Goal: Task Accomplishment & Management: Manage account settings

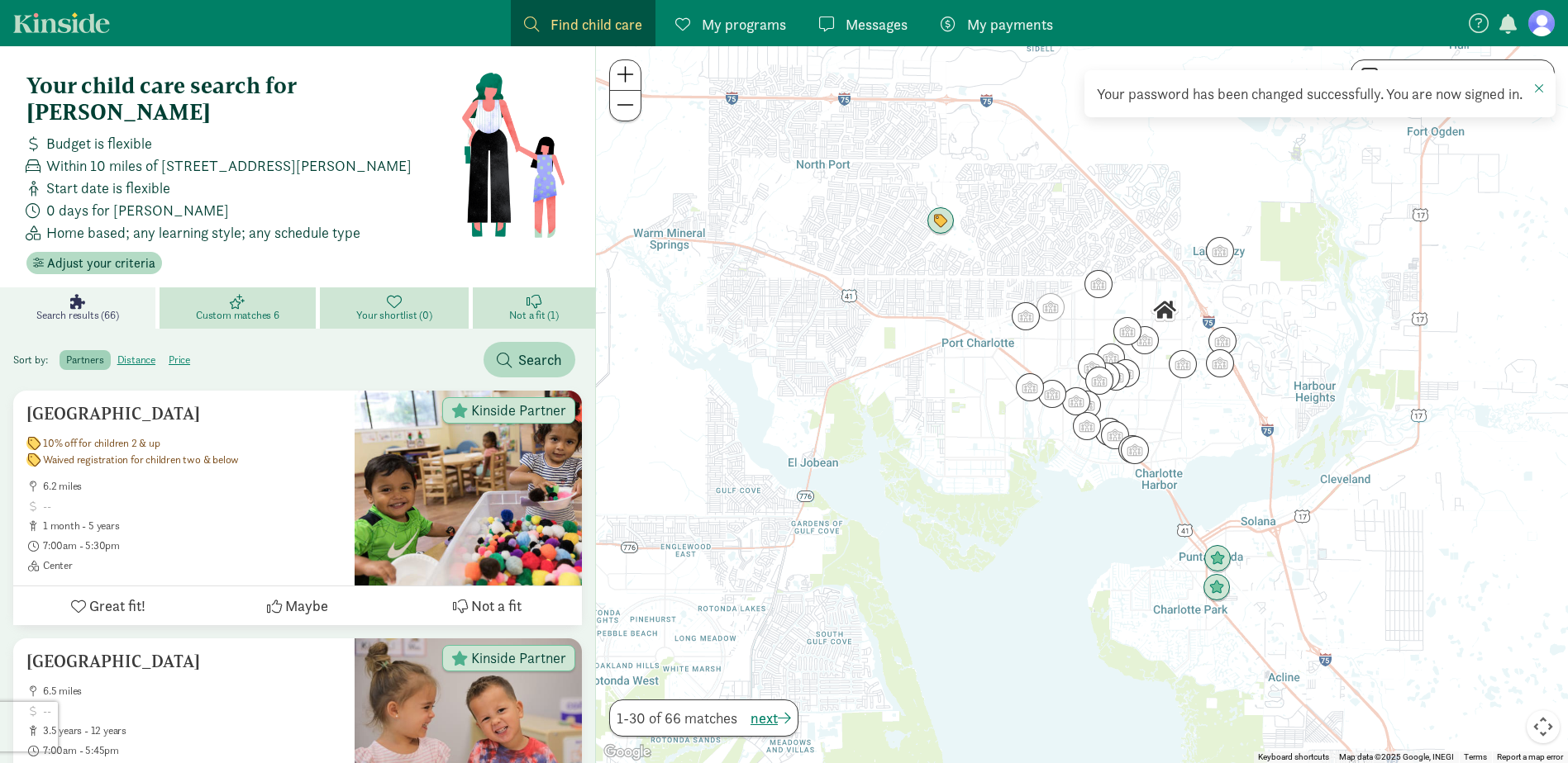
click at [1544, 23] on figure at bounding box center [1541, 23] width 27 height 27
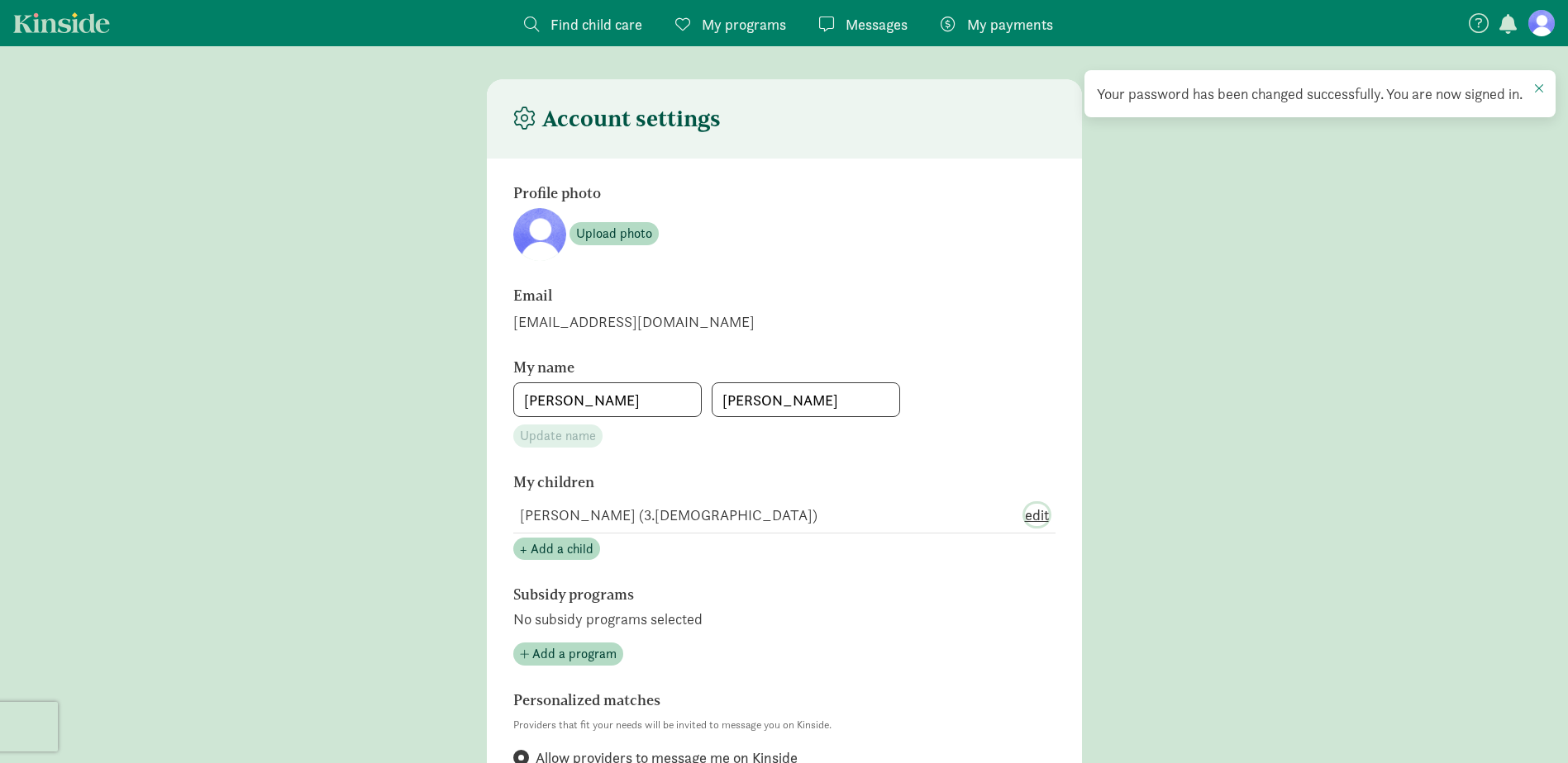
click at [1029, 514] on span "edit" at bounding box center [1036, 515] width 24 height 23
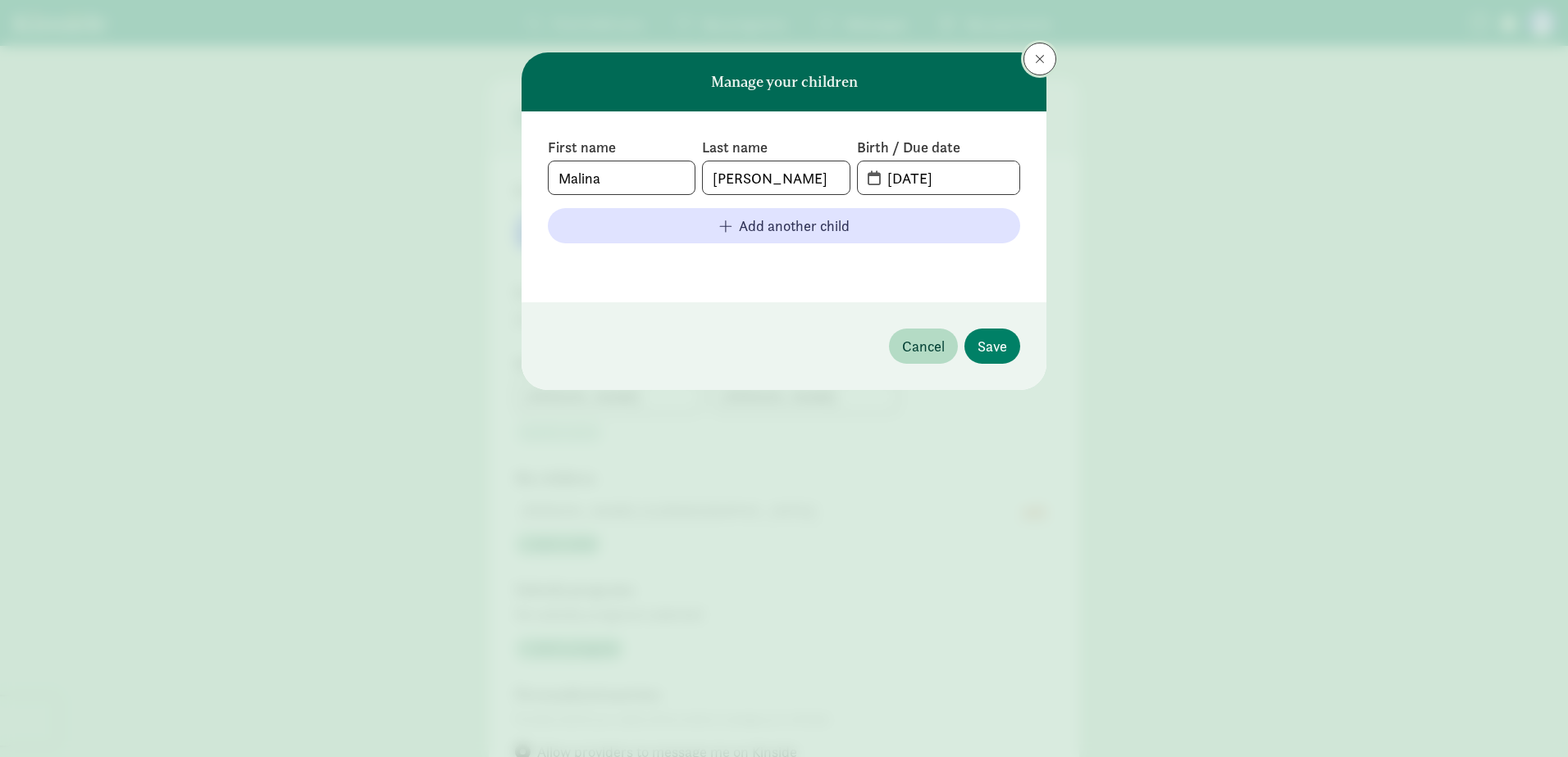
click at [1040, 59] on span at bounding box center [1040, 58] width 10 height 13
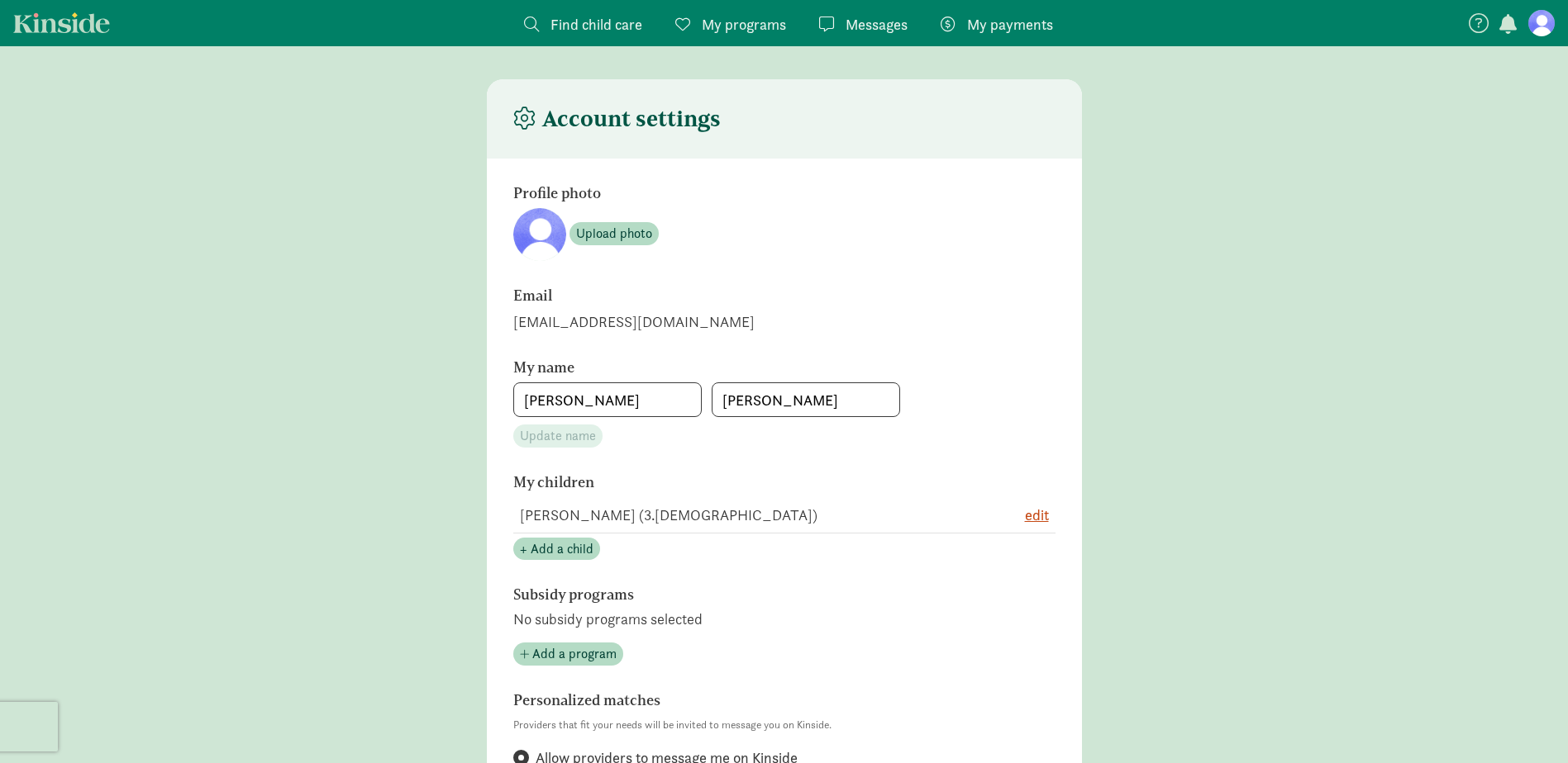
click at [615, 317] on div "[EMAIL_ADDRESS][DOMAIN_NAME]" at bounding box center [784, 322] width 542 height 23
click at [610, 123] on h4 "Account settings" at bounding box center [617, 119] width 208 height 27
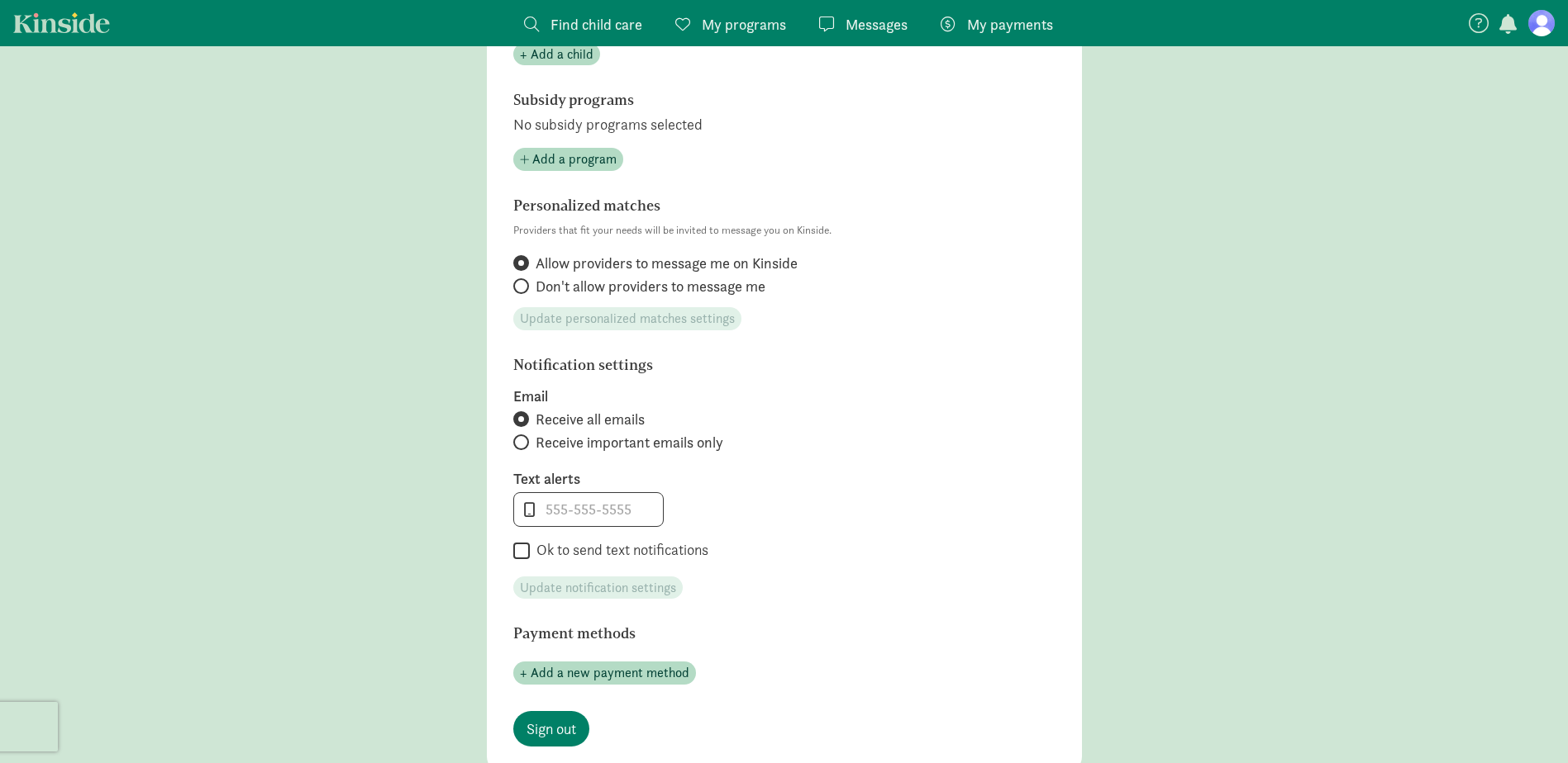
scroll to position [496, 0]
click at [521, 545] on input "Ok to send text notifications" at bounding box center [521, 550] width 17 height 23
checkbox input "true"
click at [582, 516] on input "tel" at bounding box center [588, 509] width 148 height 33
type input "3037187508"
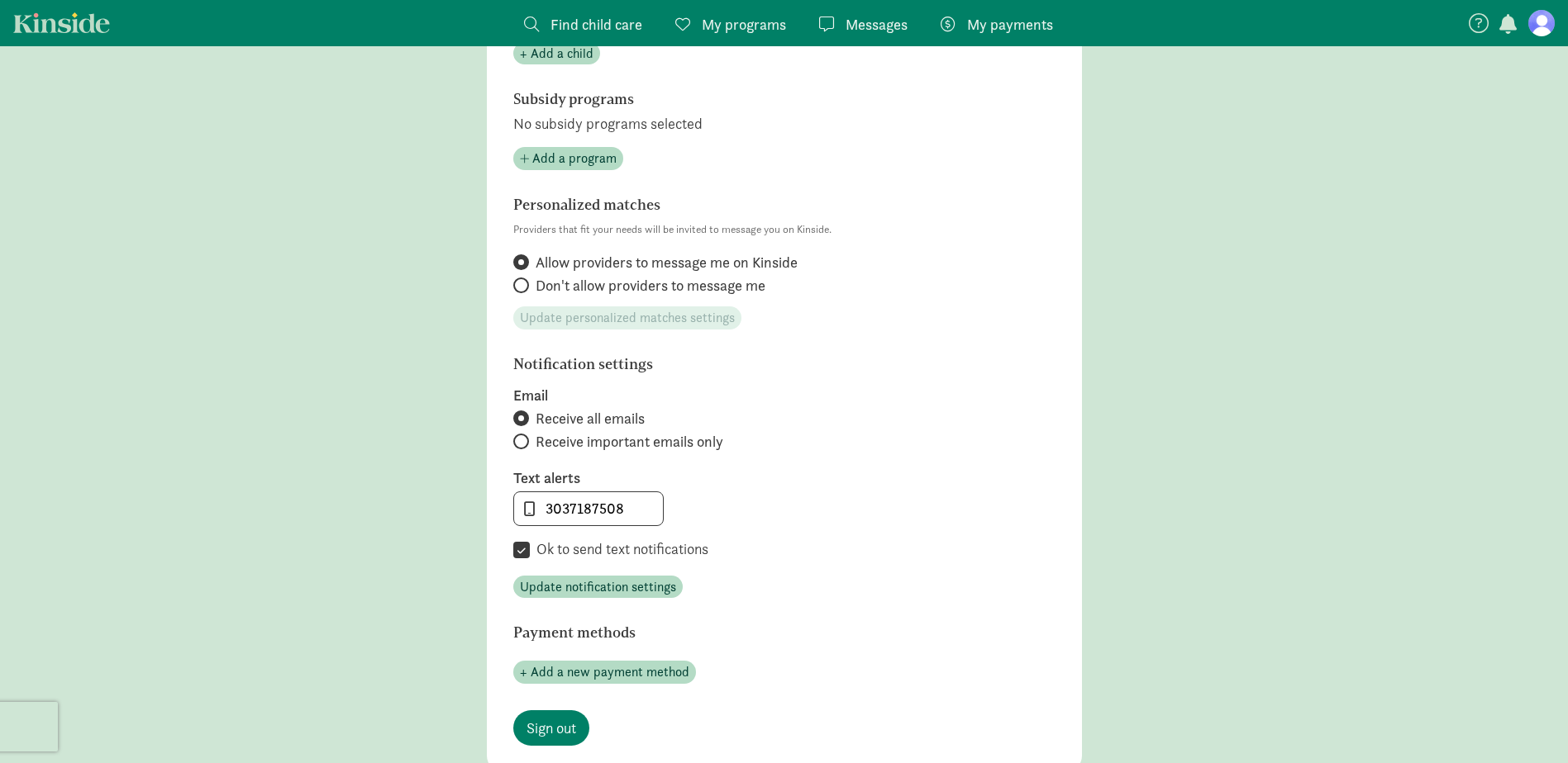
click at [709, 573] on section "Notification settings Email Receive all emails Receive important emails only Te…" at bounding box center [784, 477] width 542 height 242
click at [585, 587] on span "Update notification settings" at bounding box center [598, 588] width 156 height 20
click at [522, 443] on input "Receive important emails only" at bounding box center [518, 441] width 11 height 11
radio input "true"
click at [559, 588] on span "Update notification settings" at bounding box center [598, 588] width 156 height 20
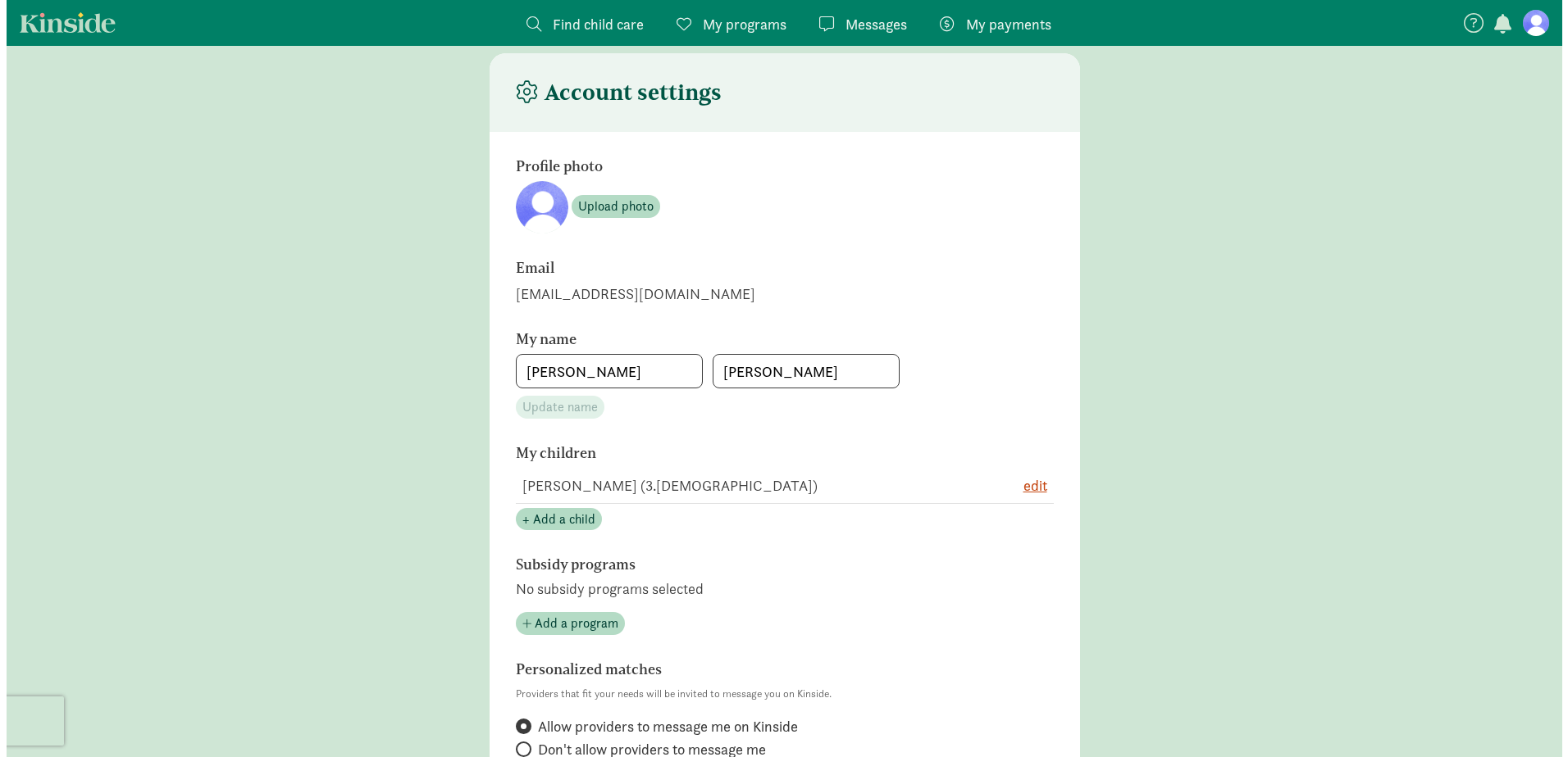
scroll to position [0, 0]
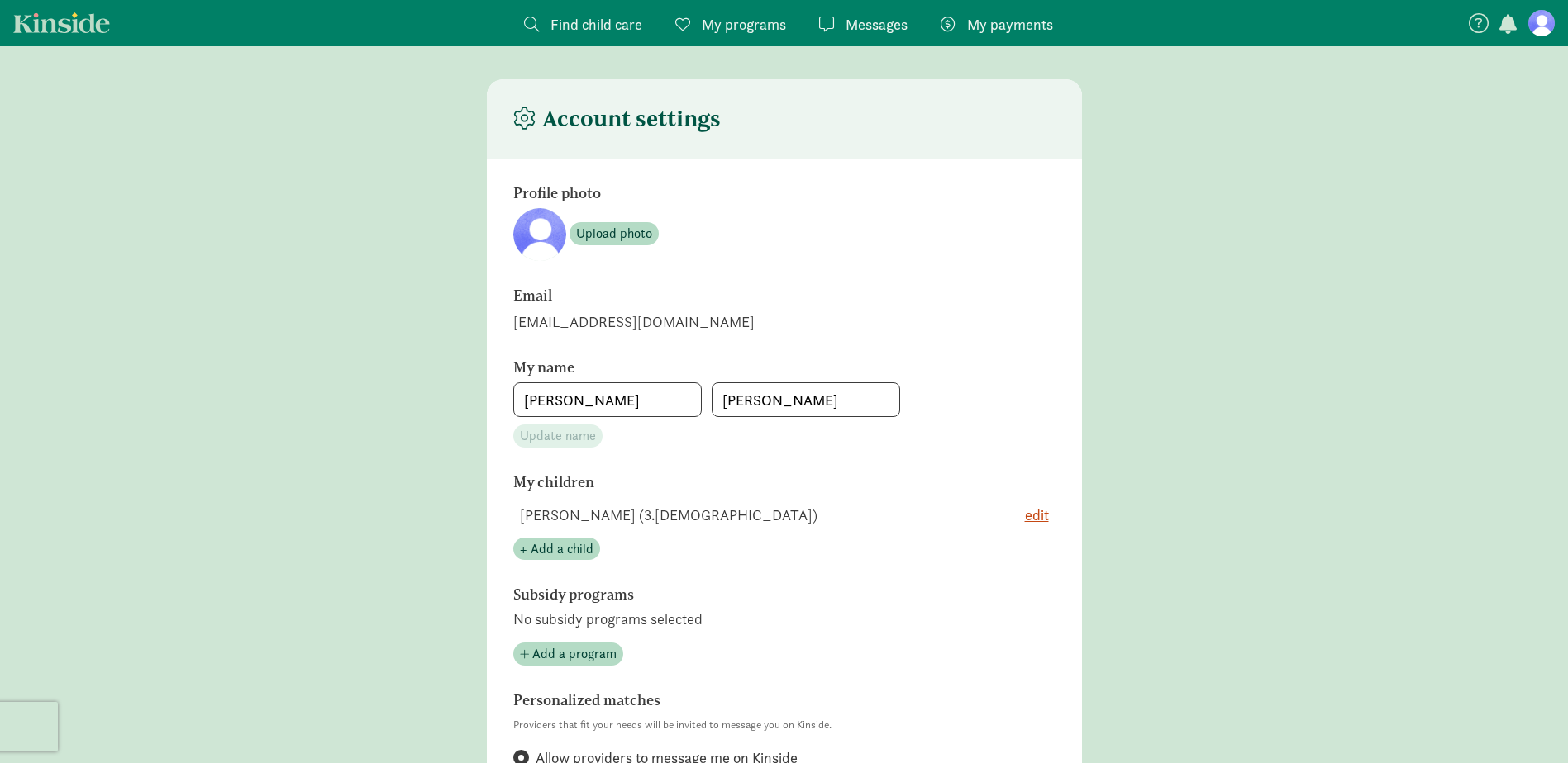
click at [578, 22] on span "Find child care" at bounding box center [596, 24] width 92 height 23
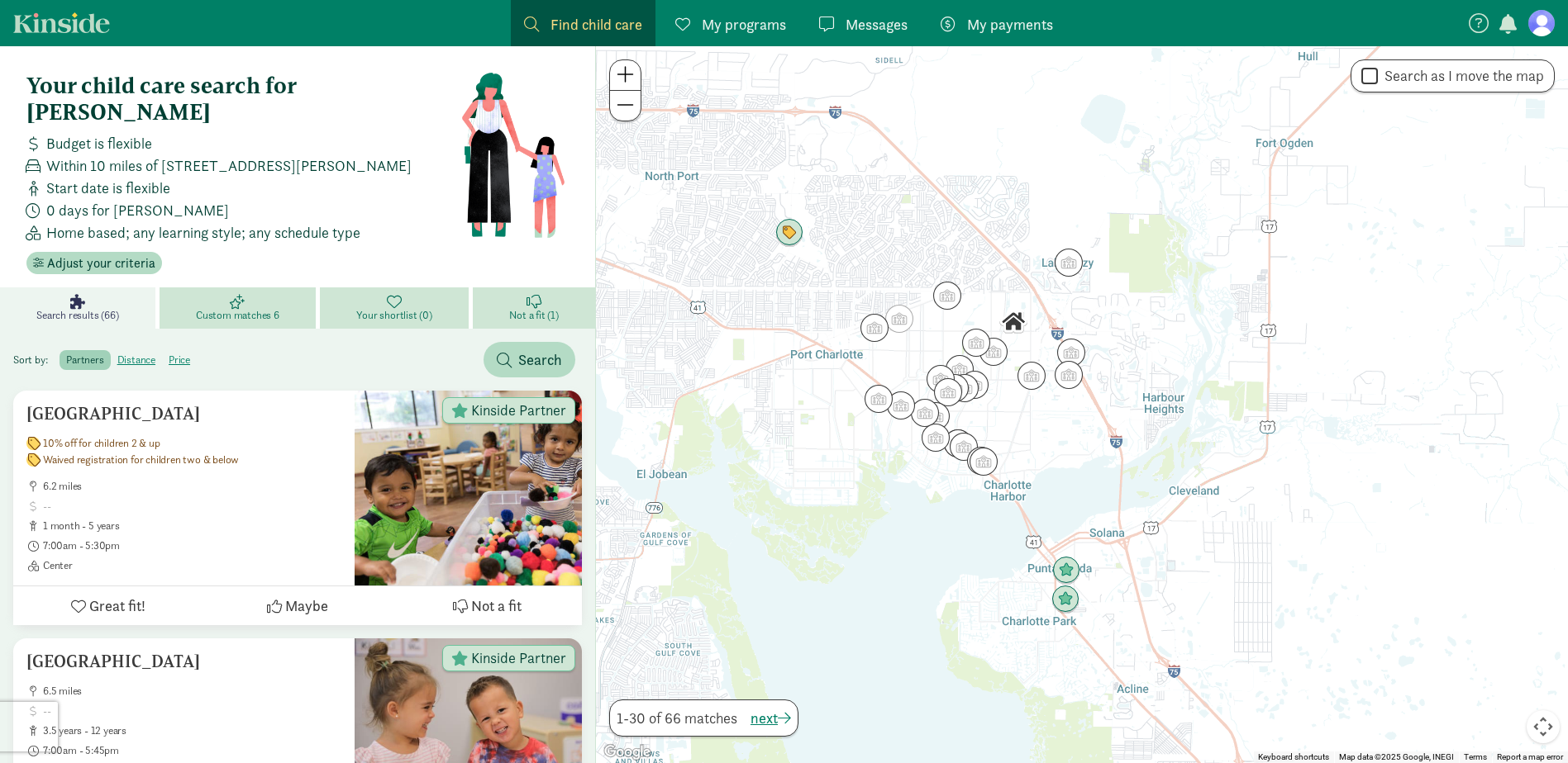
drag, startPoint x: 1183, startPoint y: 448, endPoint x: 1029, endPoint y: 459, distance: 154.4
click at [1029, 459] on div at bounding box center [1082, 405] width 972 height 717
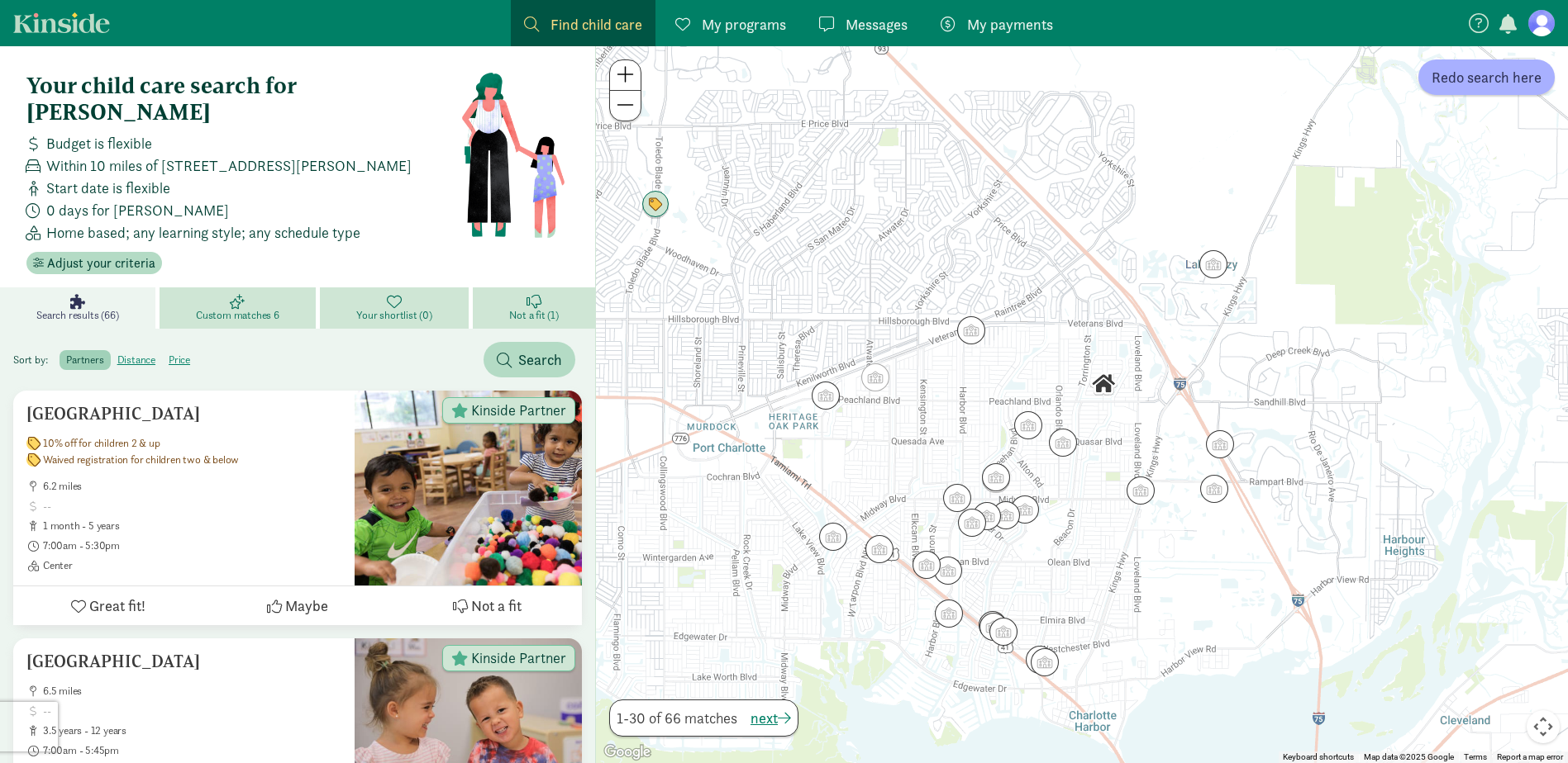
drag, startPoint x: 958, startPoint y: 265, endPoint x: 1017, endPoint y: 348, distance: 101.8
click at [1017, 348] on div at bounding box center [1082, 405] width 972 height 717
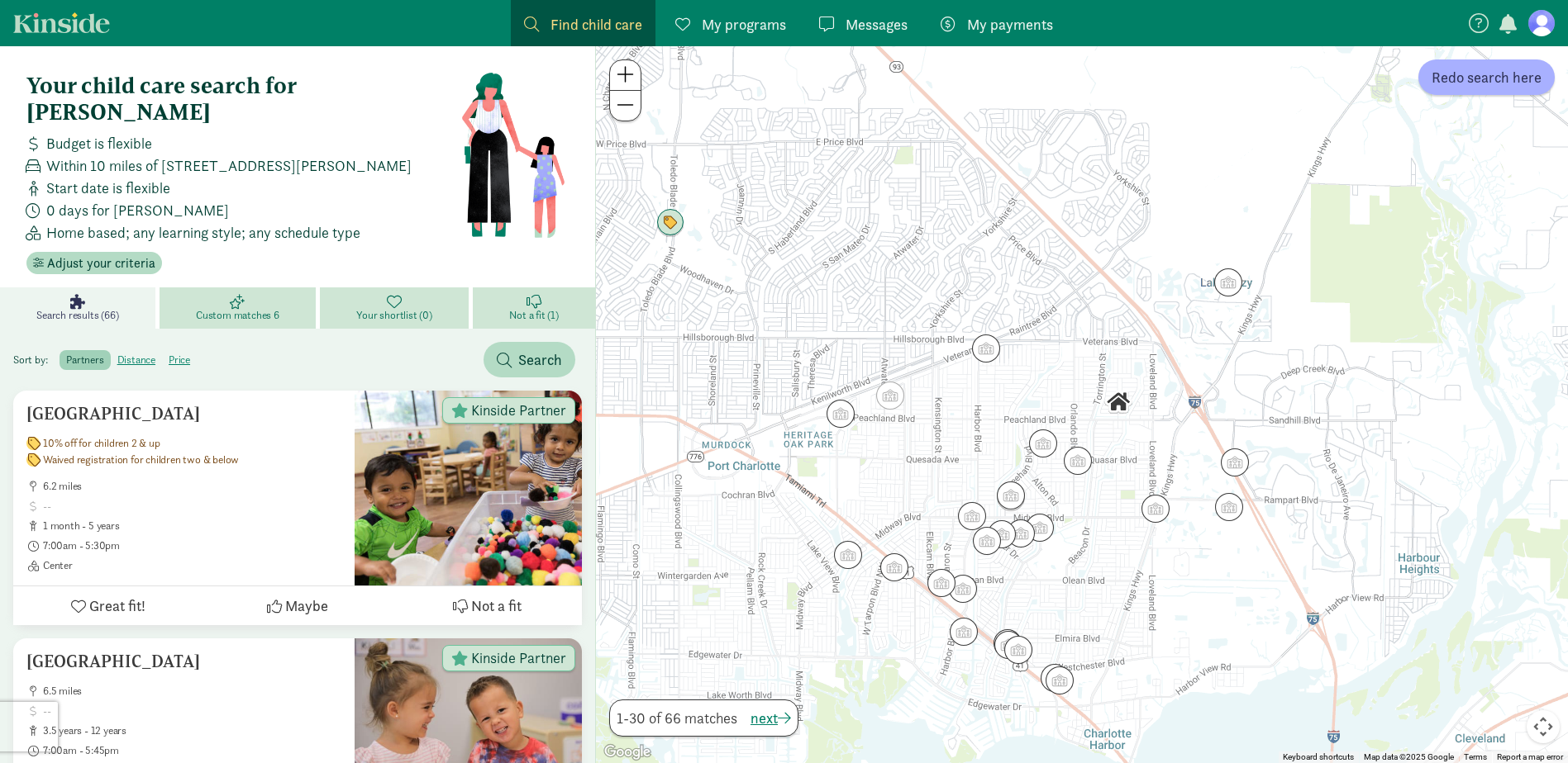
drag, startPoint x: 1032, startPoint y: 367, endPoint x: 1132, endPoint y: 469, distance: 142.8
click at [1131, 471] on div at bounding box center [1082, 405] width 972 height 717
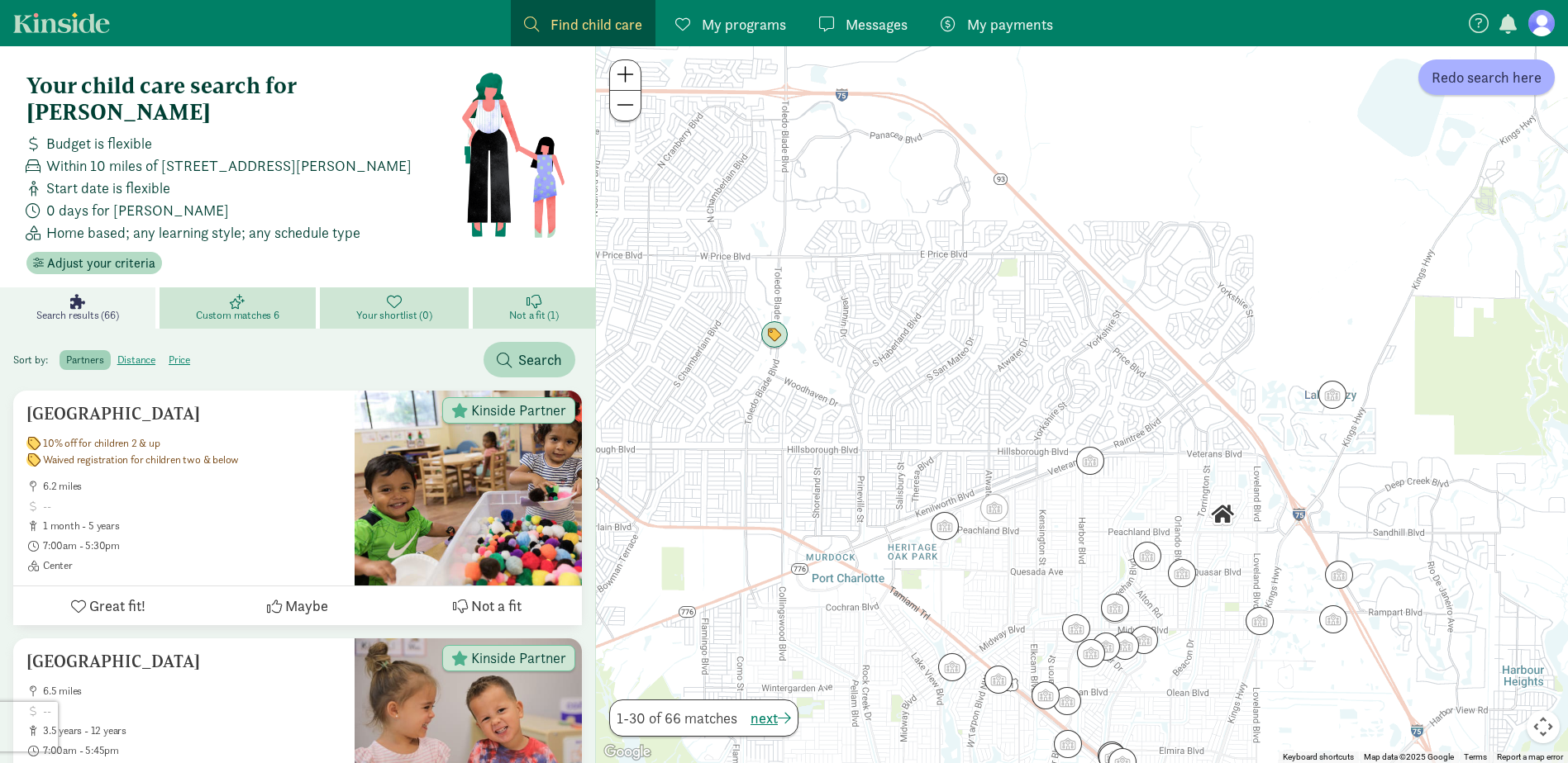
drag, startPoint x: 1006, startPoint y: 286, endPoint x: 1048, endPoint y: 344, distance: 71.6
click at [1048, 344] on div at bounding box center [1082, 405] width 972 height 717
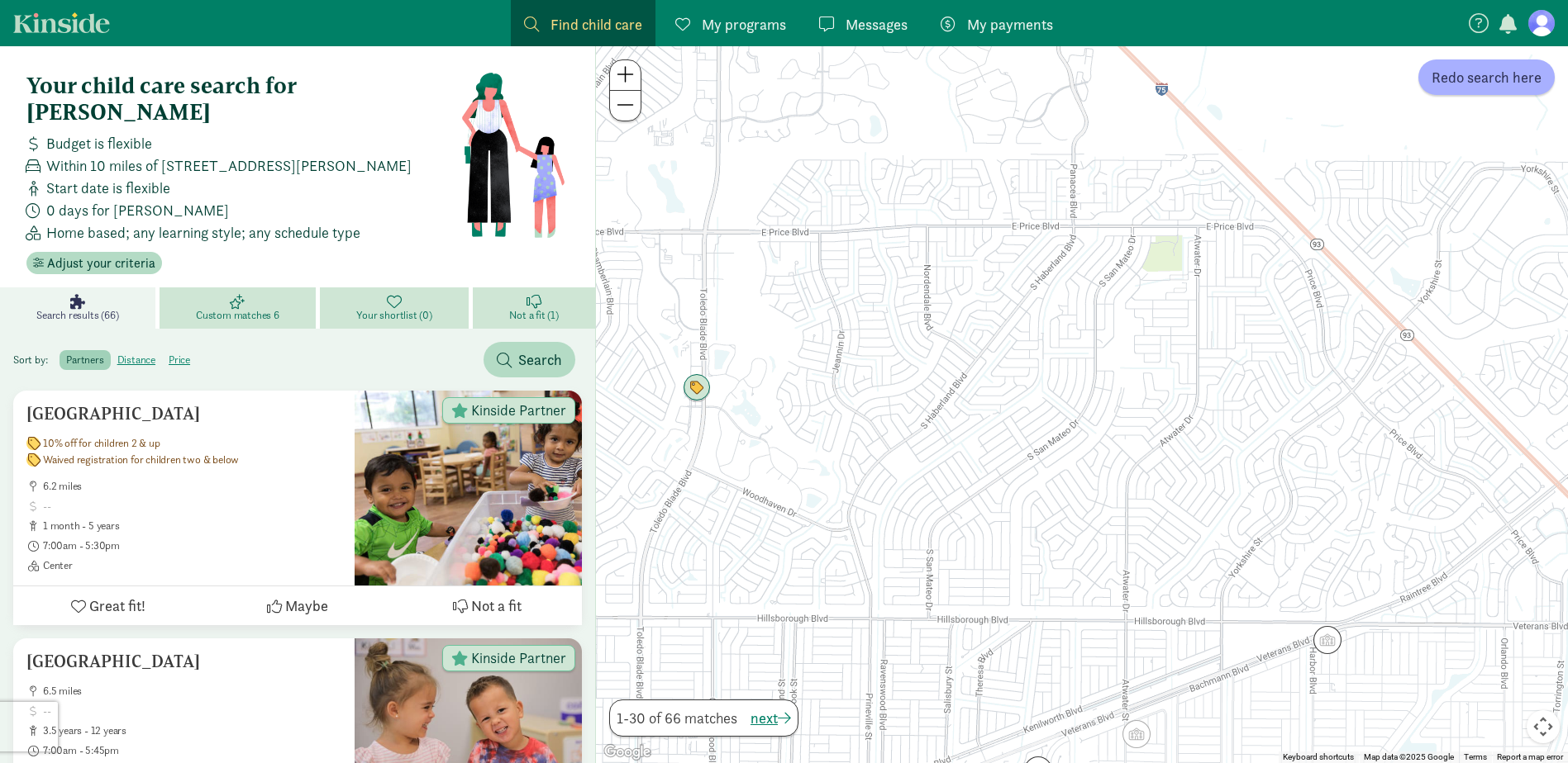
drag, startPoint x: 996, startPoint y: 332, endPoint x: 1098, endPoint y: 308, distance: 104.8
click at [1098, 308] on div at bounding box center [1082, 405] width 972 height 717
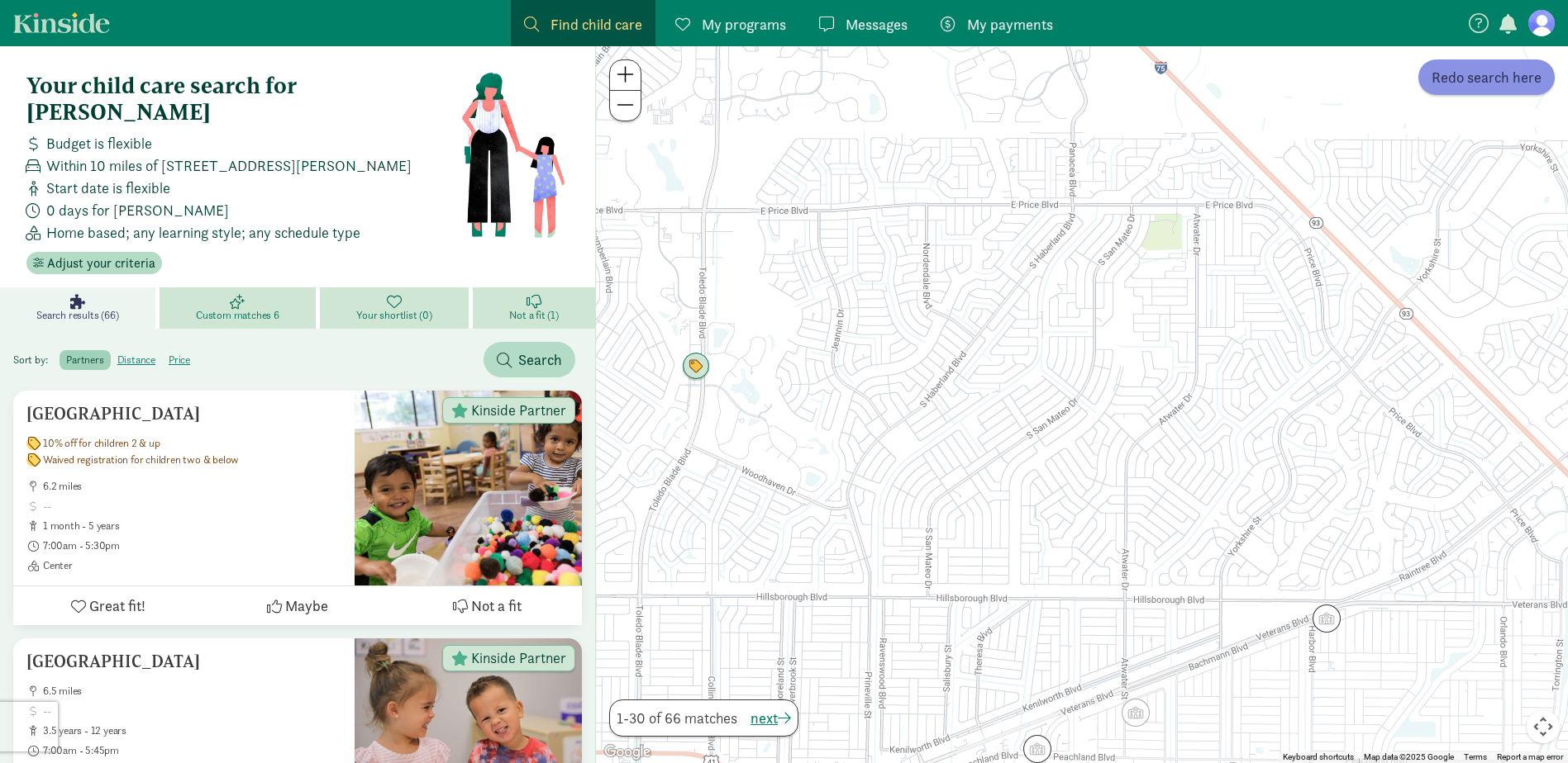
click at [1454, 84] on span "Redo search here" at bounding box center [1486, 77] width 110 height 23
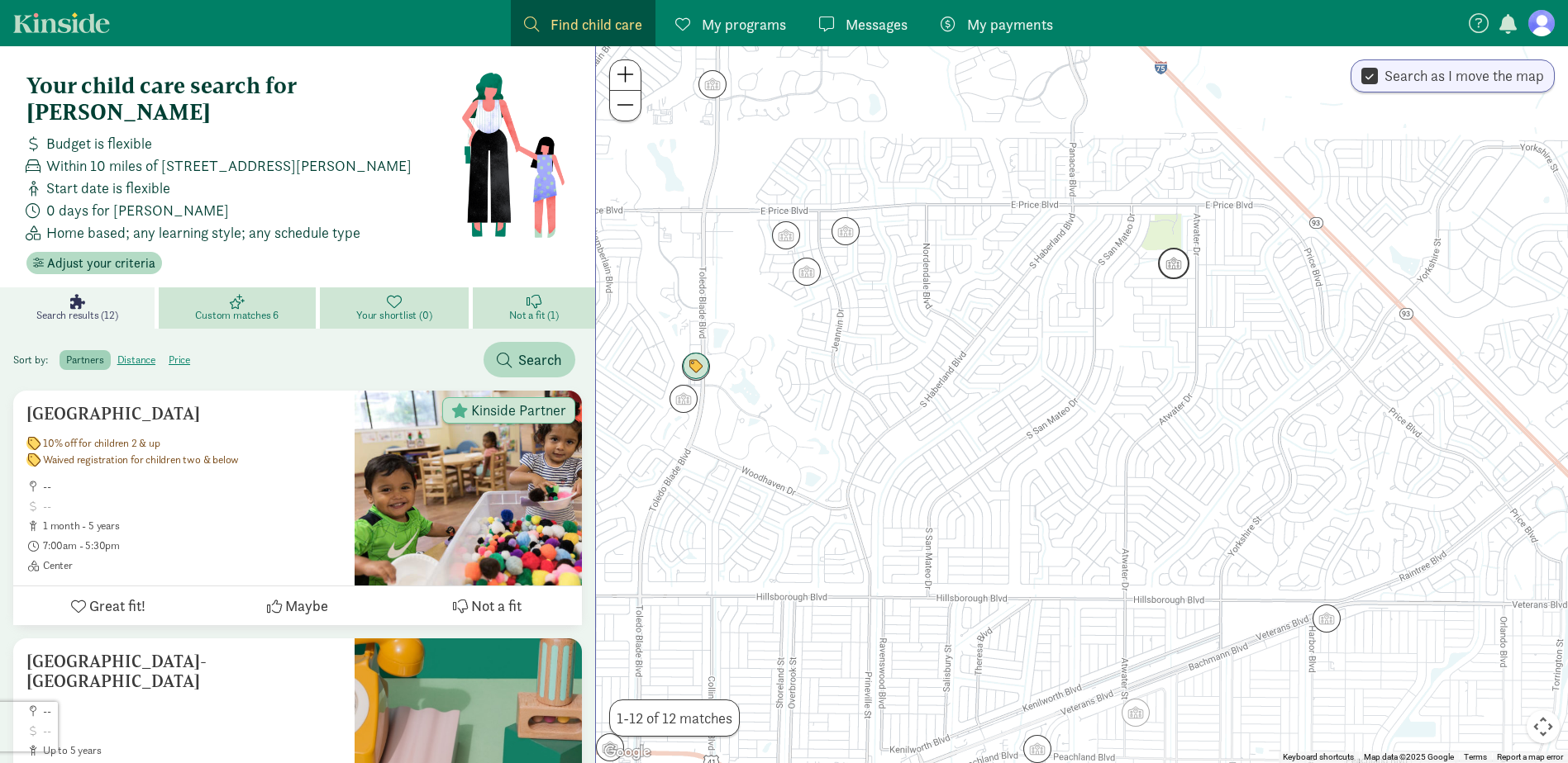
click at [1174, 258] on img "Click to see details" at bounding box center [1174, 263] width 32 height 32
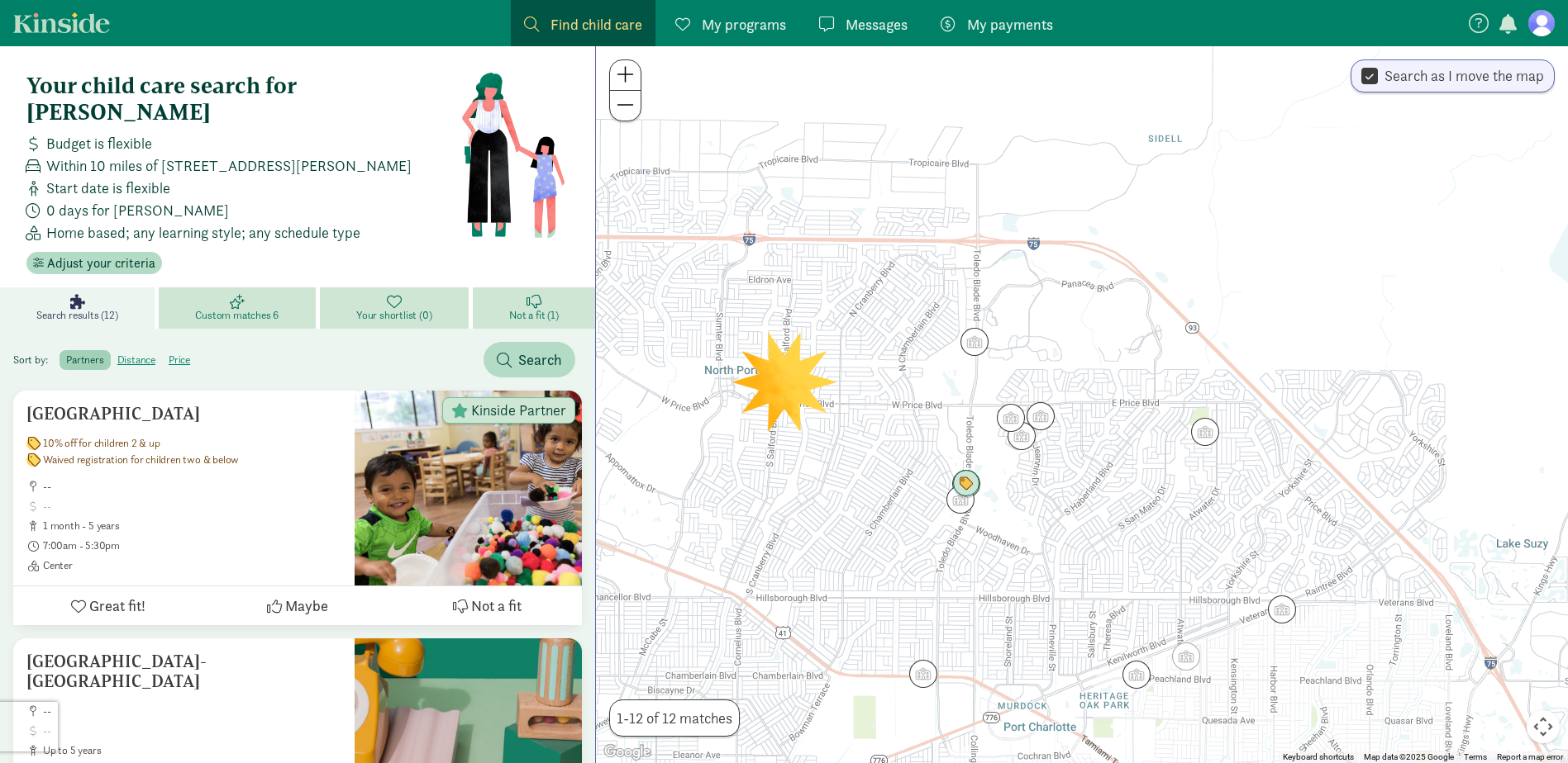
drag, startPoint x: 1244, startPoint y: 501, endPoint x: 1185, endPoint y: 402, distance: 115.2
click at [1185, 402] on div at bounding box center [1082, 405] width 972 height 717
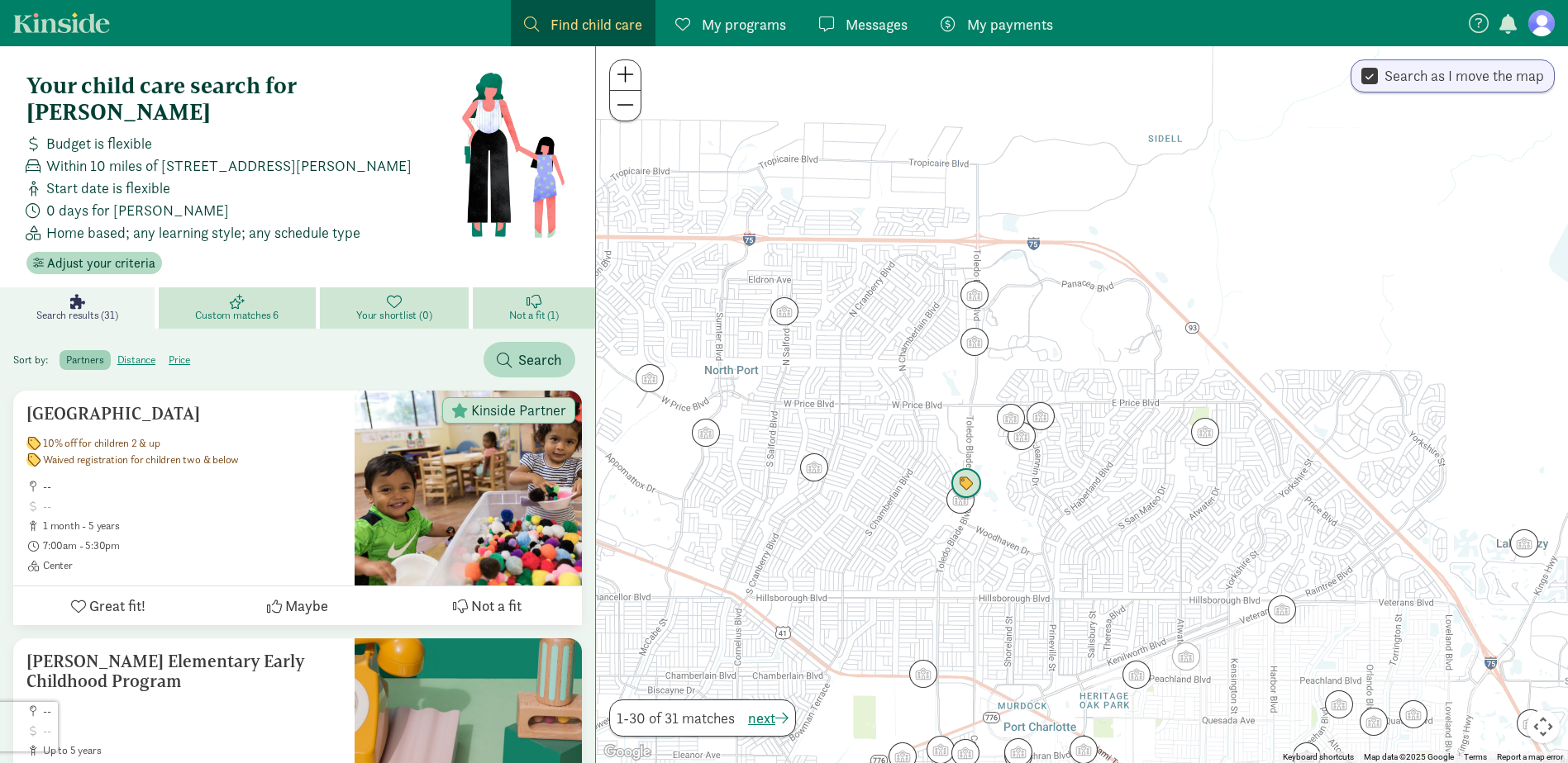
click at [968, 478] on img "Click to see details" at bounding box center [966, 484] width 32 height 32
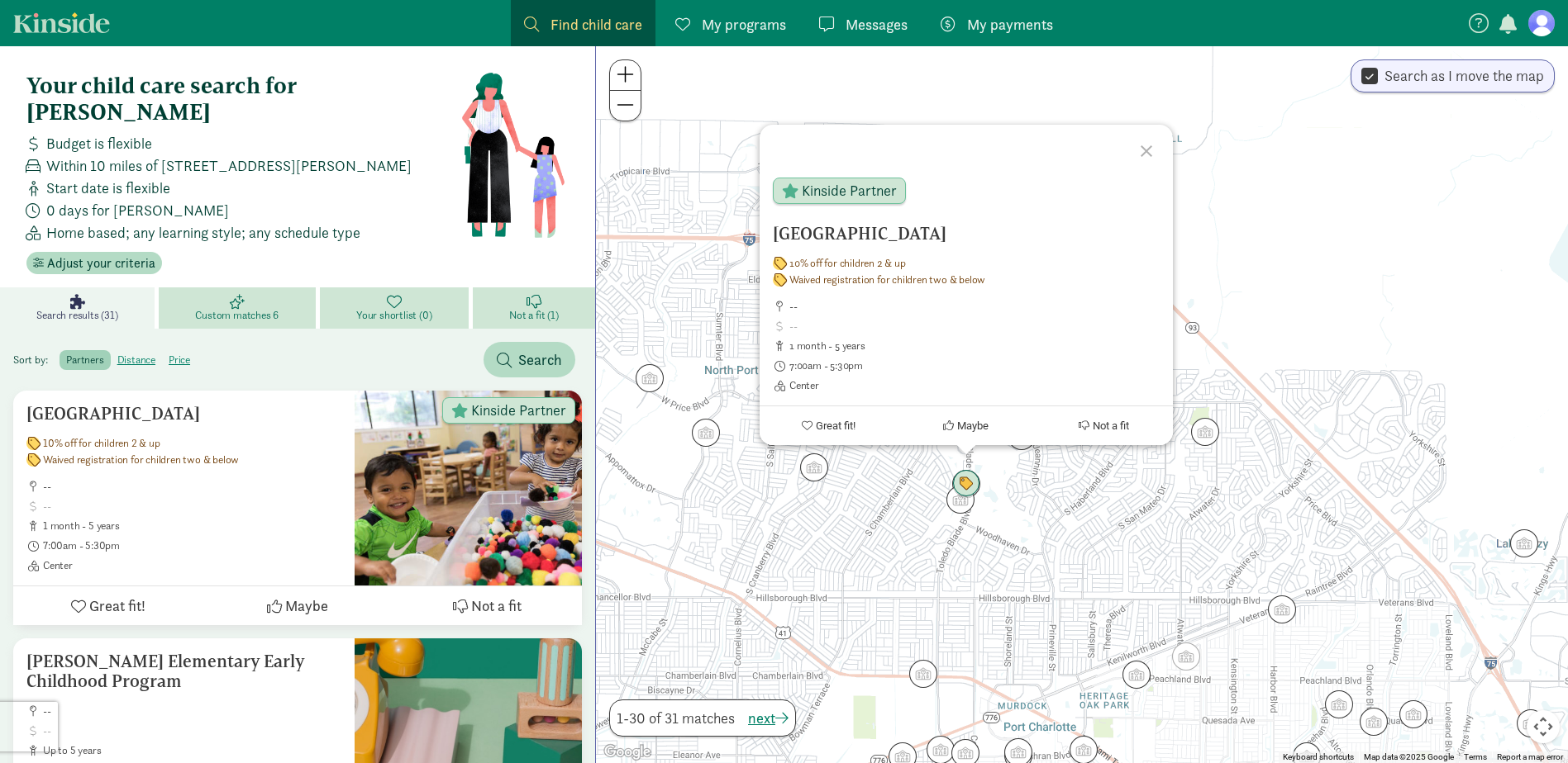
click at [1147, 150] on div at bounding box center [1148, 148] width 48 height 48
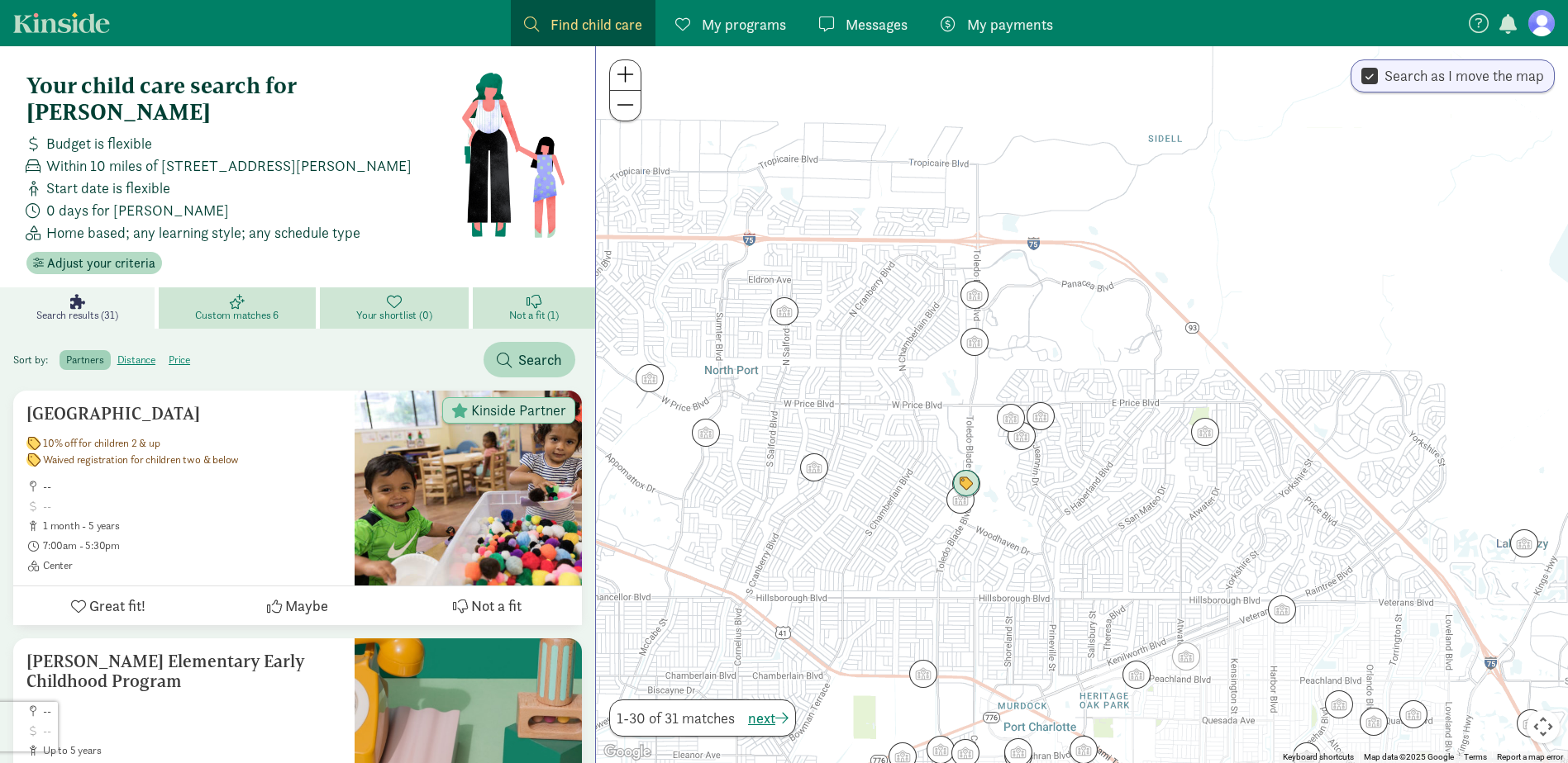
drag, startPoint x: 1256, startPoint y: 496, endPoint x: 1130, endPoint y: 453, distance: 133.1
click at [1131, 426] on div at bounding box center [1082, 405] width 972 height 717
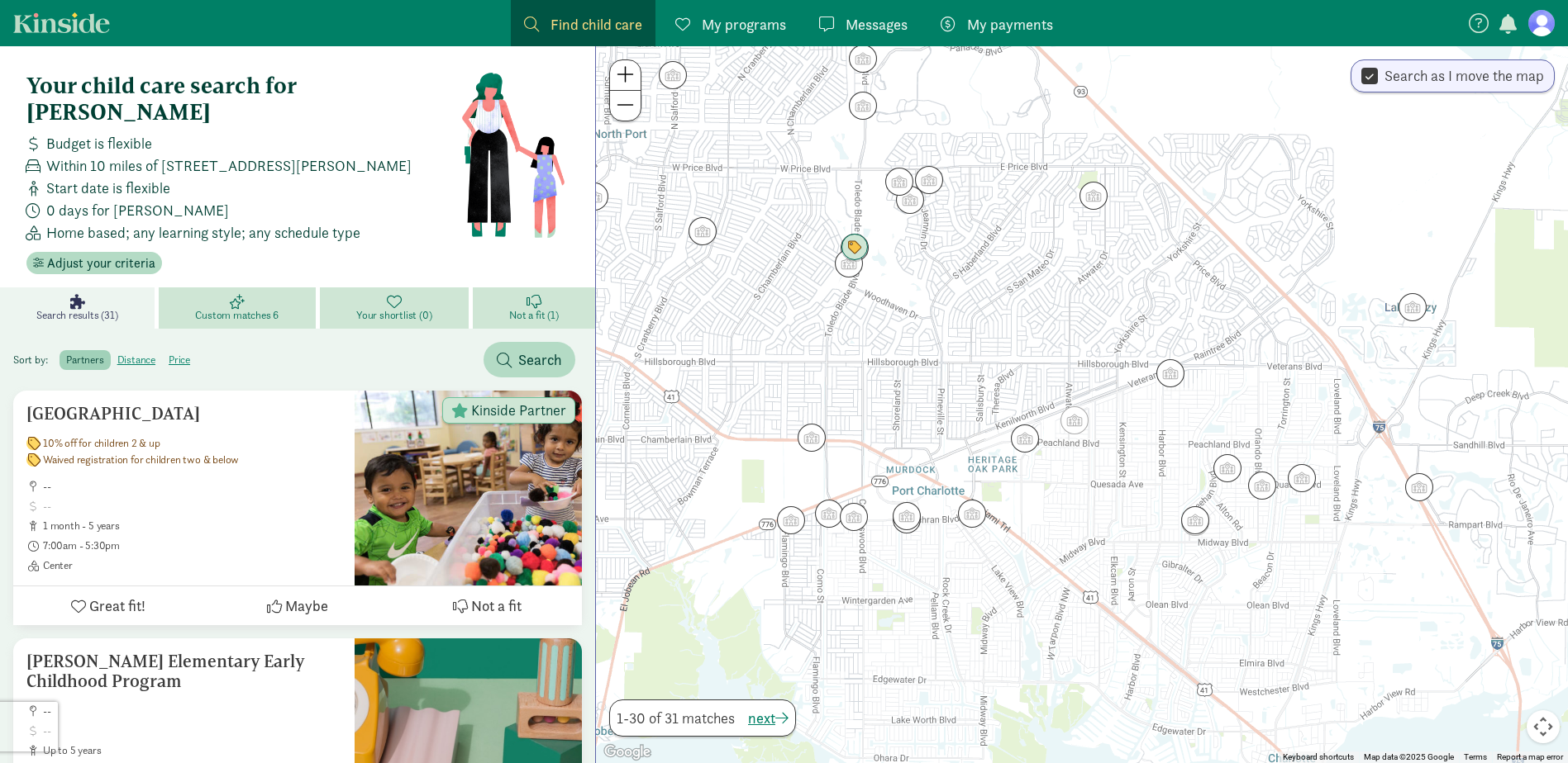
drag, startPoint x: 1176, startPoint y: 553, endPoint x: 1064, endPoint y: 317, distance: 261.2
click at [1064, 317] on div at bounding box center [1082, 405] width 972 height 717
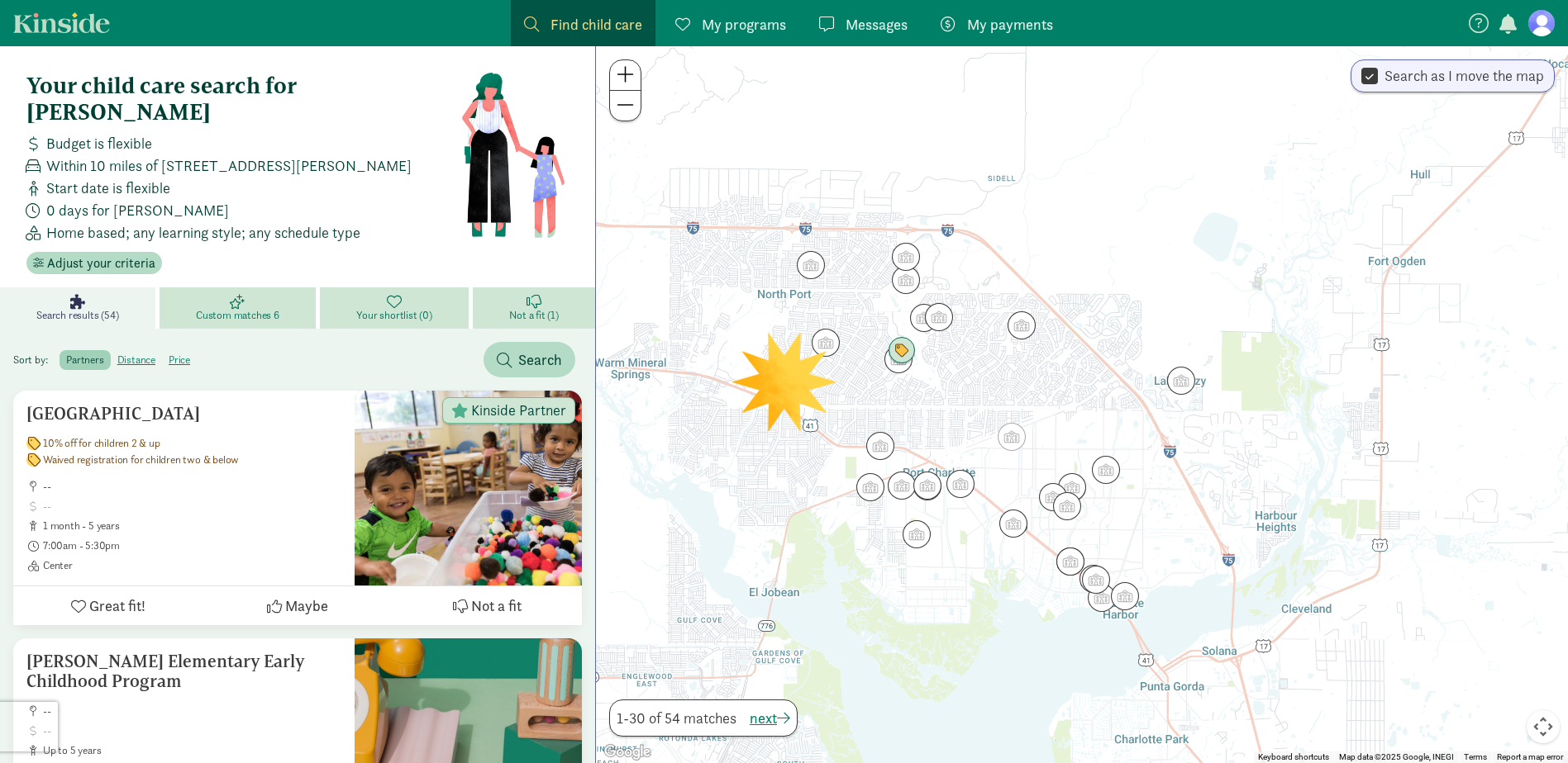
drag, startPoint x: 1247, startPoint y: 428, endPoint x: 1124, endPoint y: 453, distance: 125.5
click at [1124, 453] on div at bounding box center [1082, 405] width 972 height 717
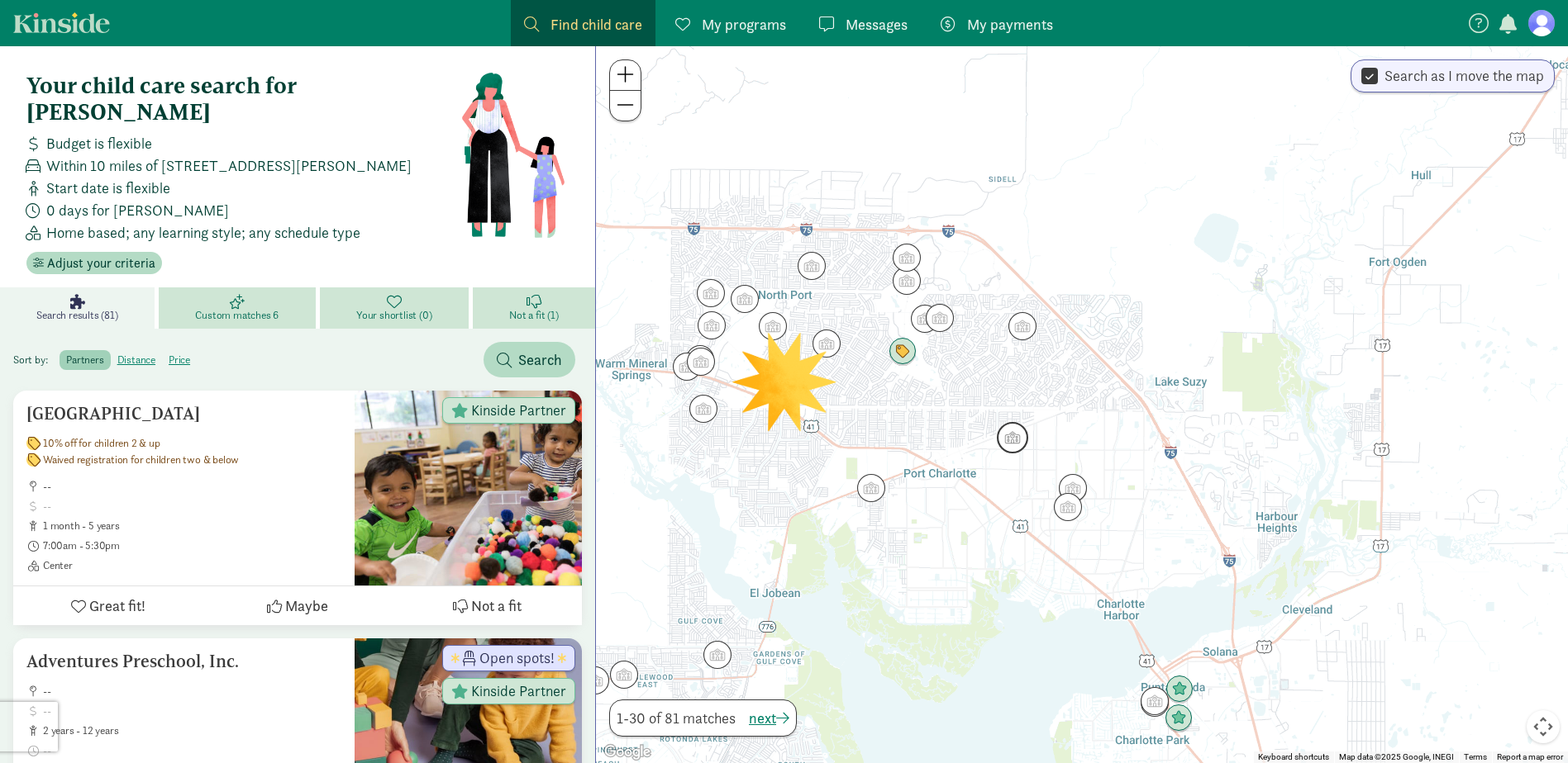
click at [1004, 442] on img "Click to see details" at bounding box center [1013, 438] width 32 height 32
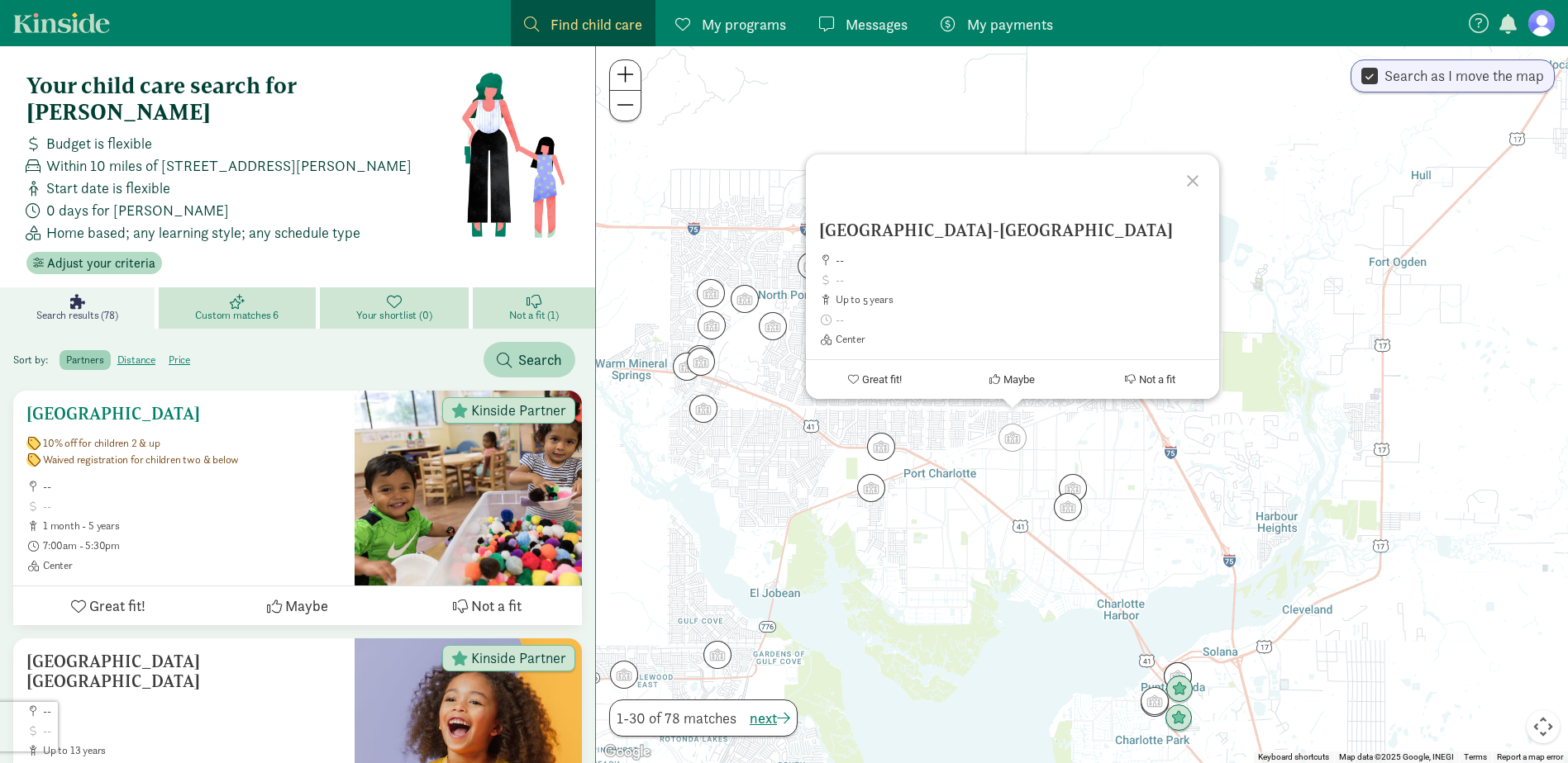
click at [295, 595] on span "Maybe" at bounding box center [306, 606] width 43 height 23
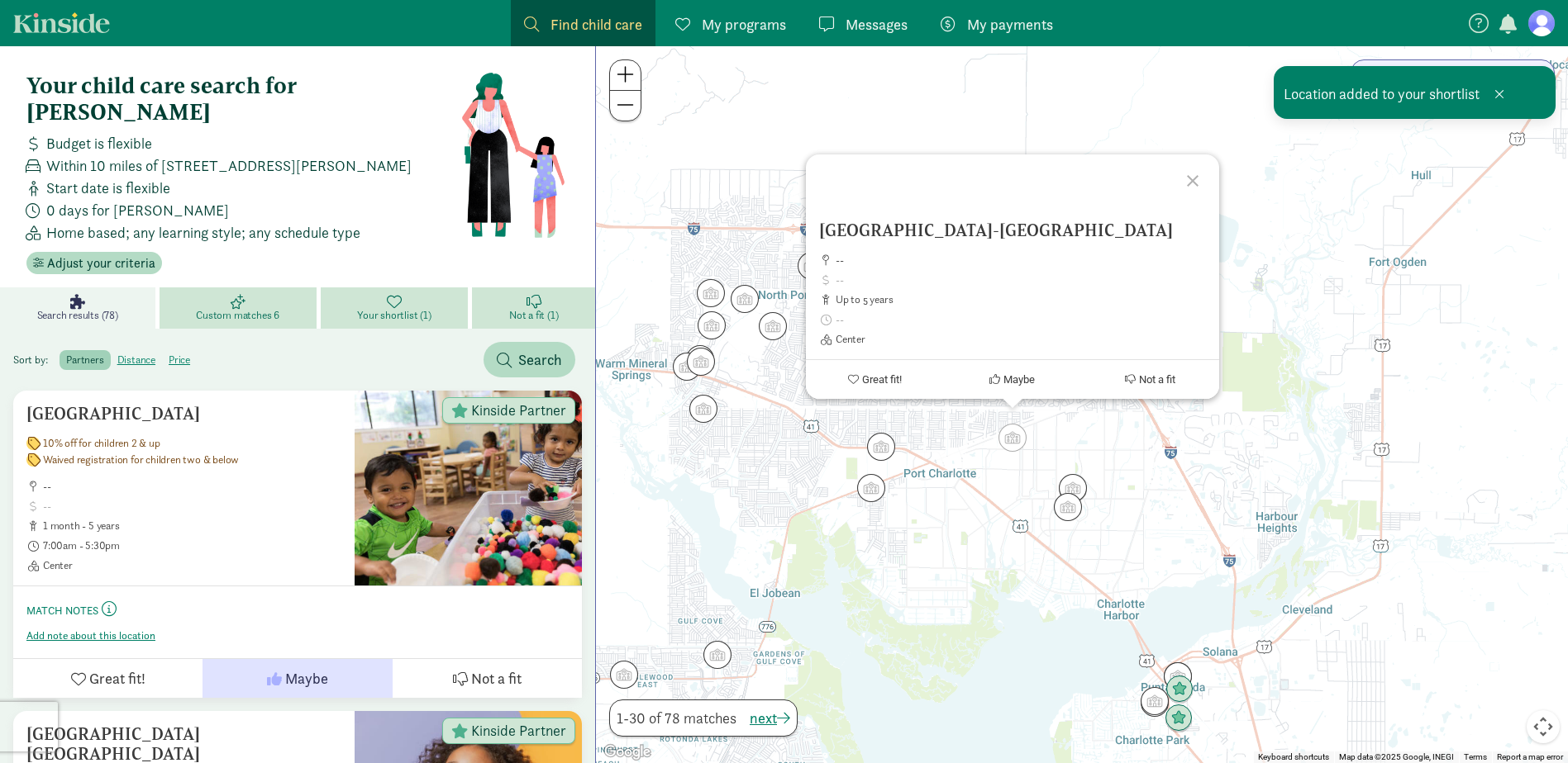
click at [1193, 158] on div at bounding box center [1195, 178] width 48 height 48
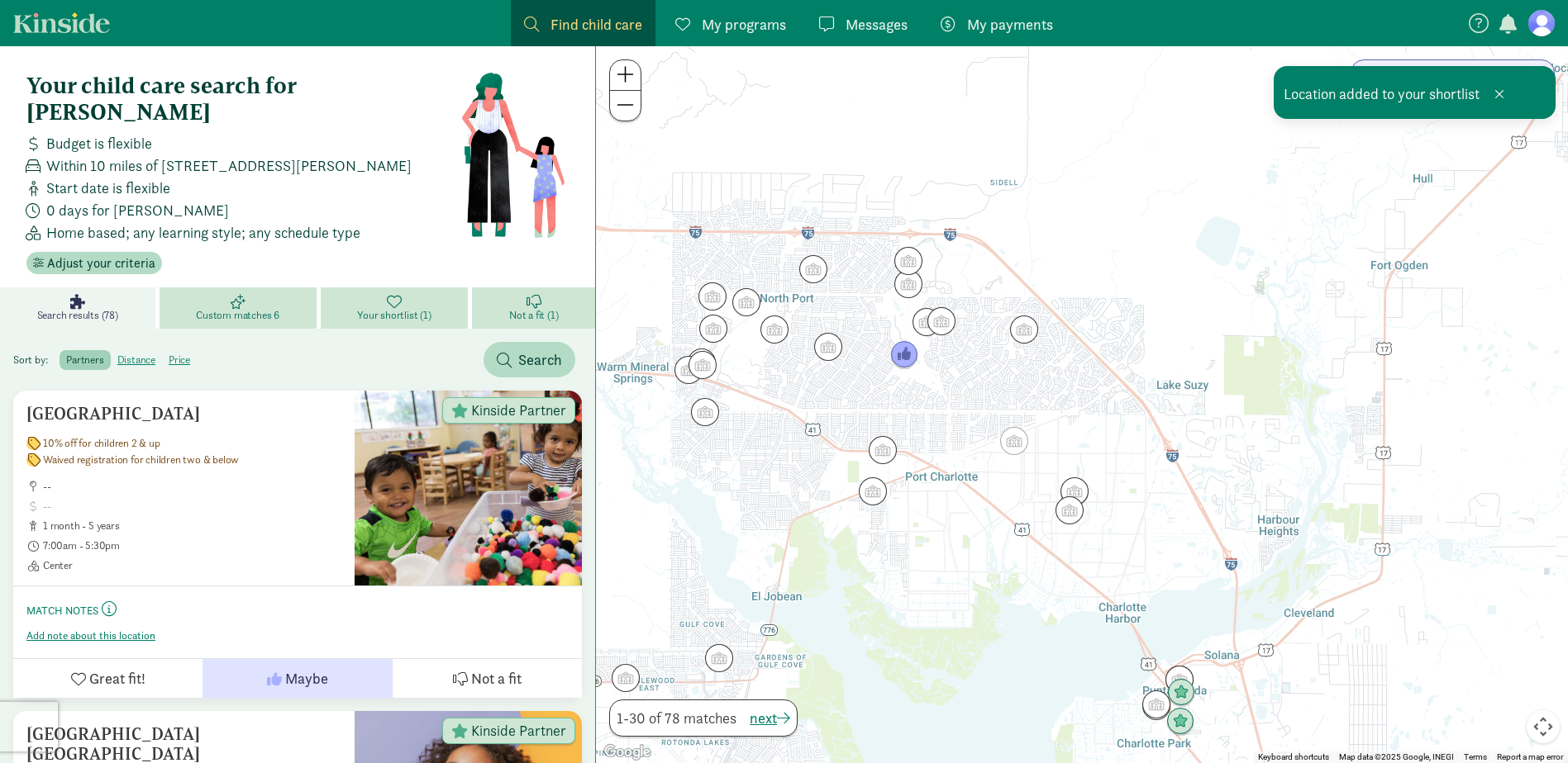
drag, startPoint x: 1100, startPoint y: 430, endPoint x: 1127, endPoint y: 504, distance: 78.8
click at [1127, 504] on div at bounding box center [1082, 405] width 972 height 717
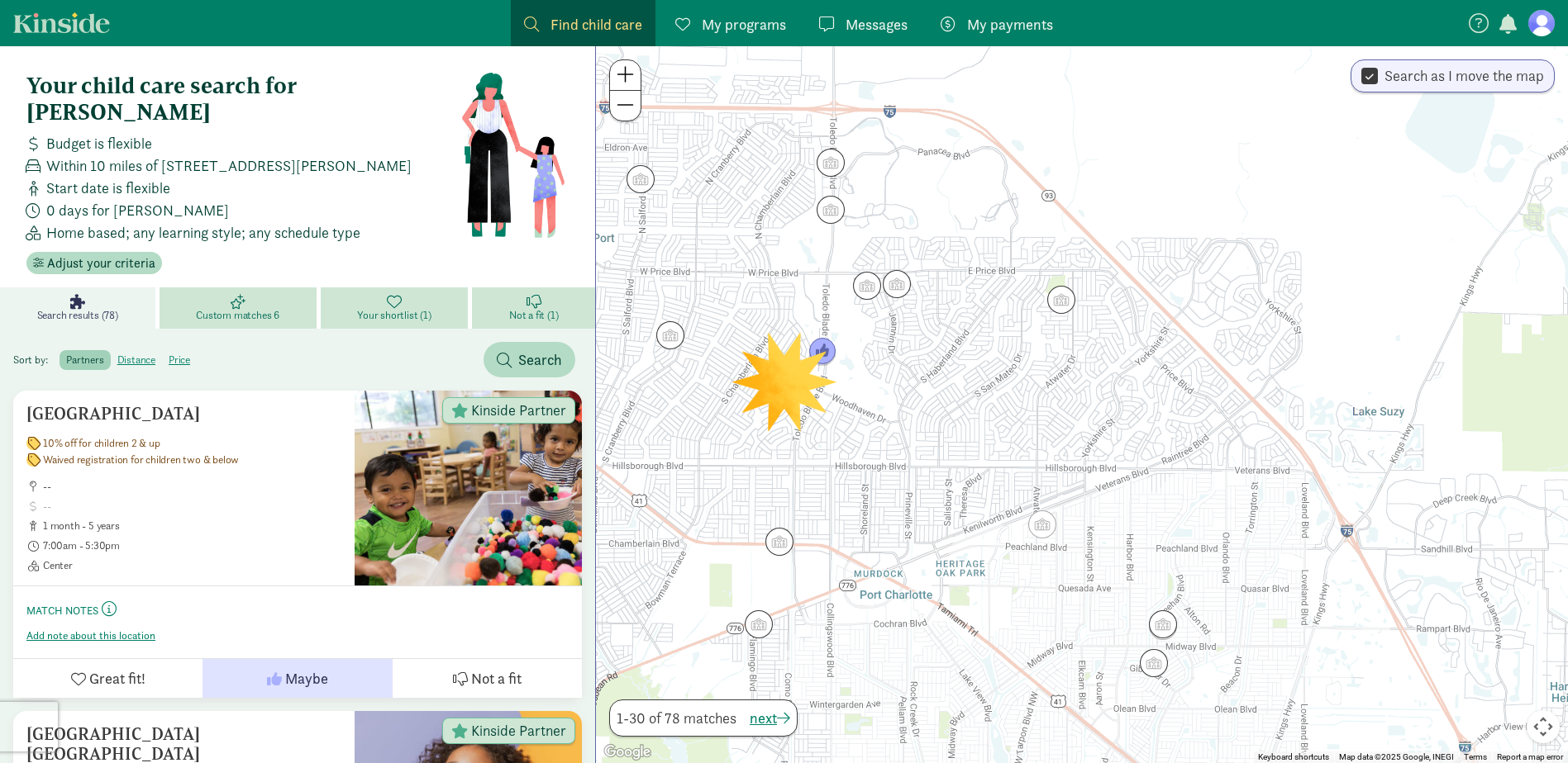
drag, startPoint x: 1084, startPoint y: 470, endPoint x: 1132, endPoint y: 433, distance: 60.6
click at [1132, 433] on div at bounding box center [1082, 405] width 972 height 717
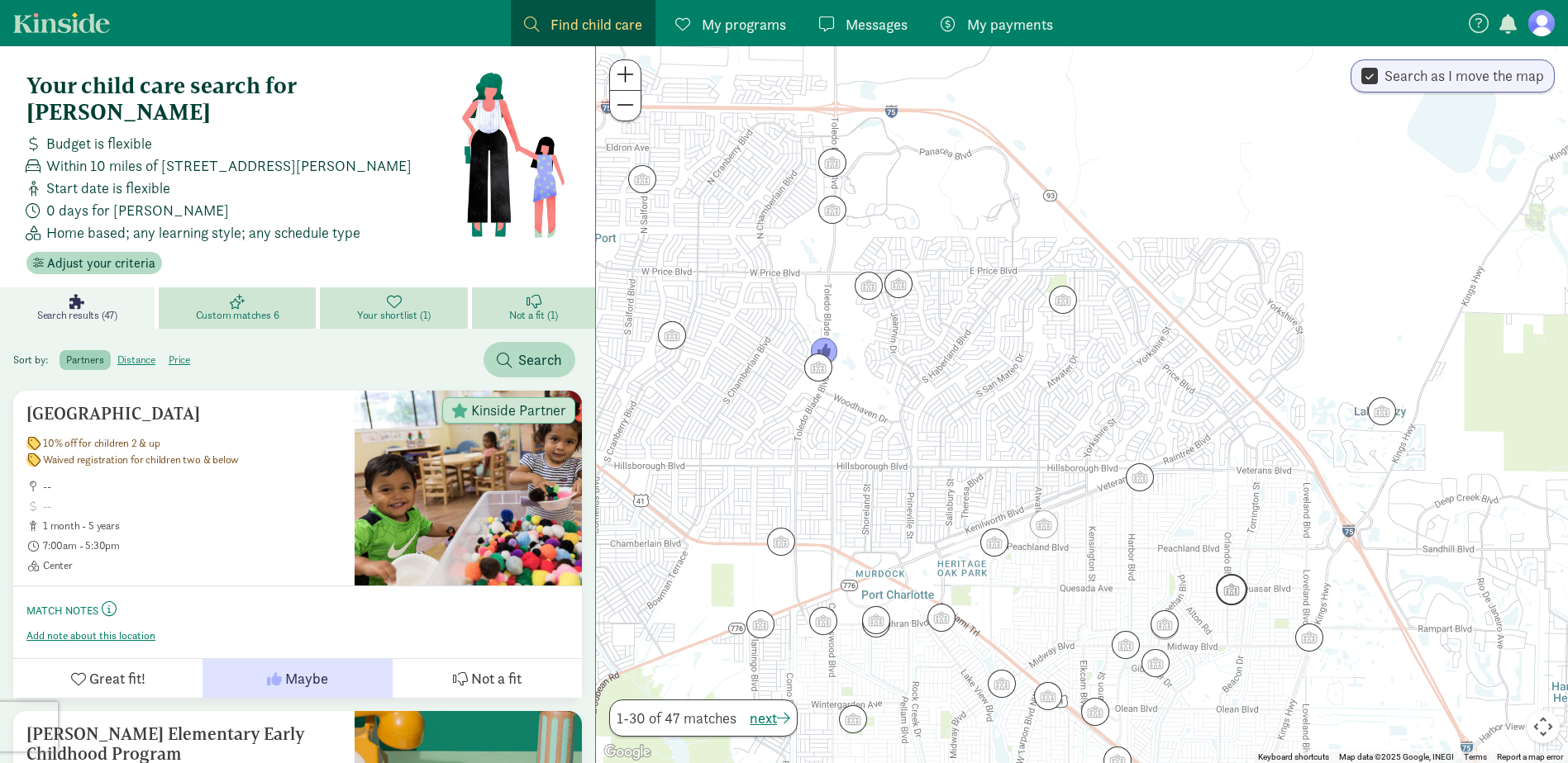
click at [1234, 597] on img "Click to see details" at bounding box center [1231, 590] width 32 height 32
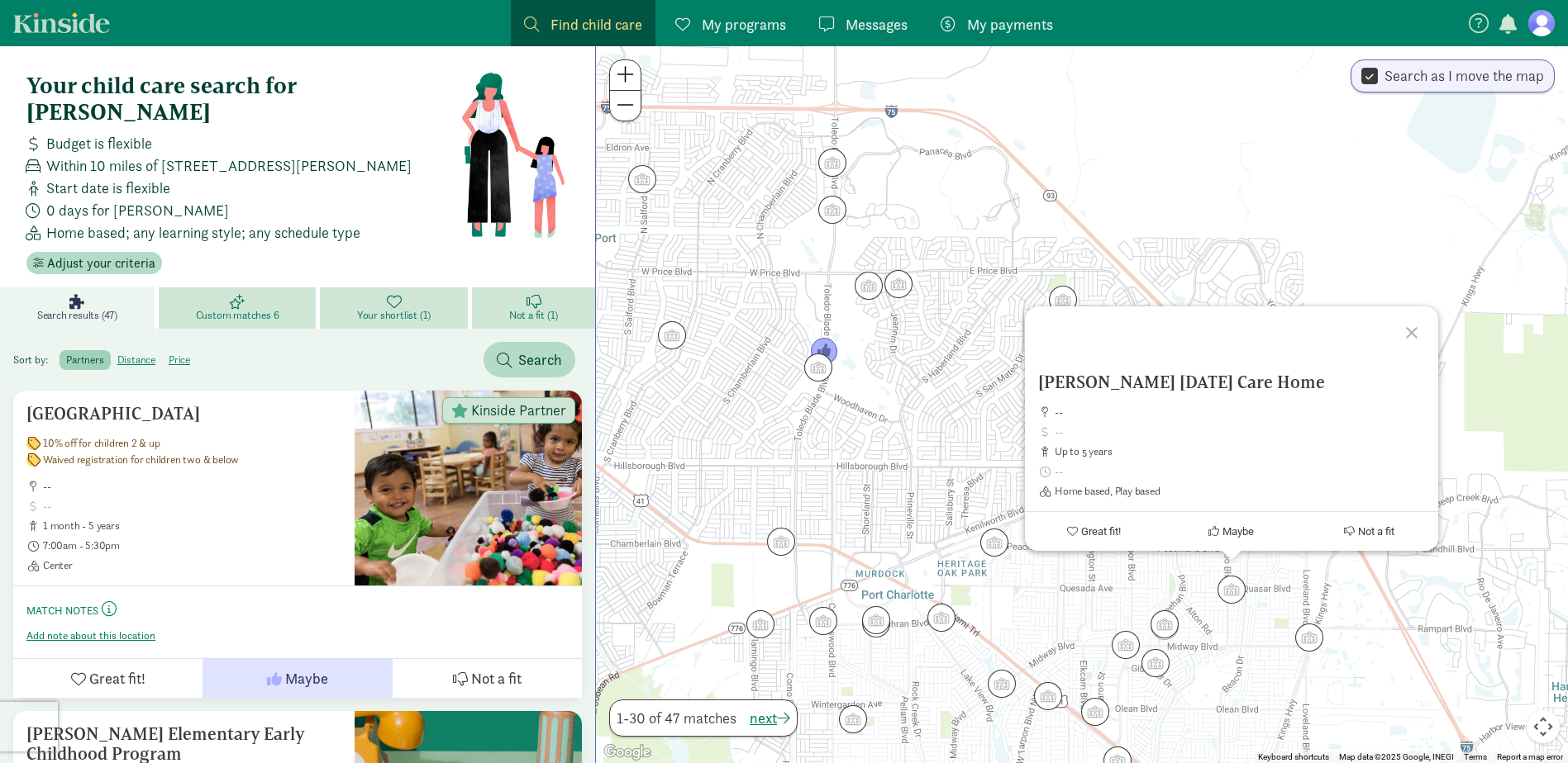
click at [1108, 583] on div "[PERSON_NAME] [DATE] Care Home -- up to 5 years Home based, Play based Great fi…" at bounding box center [1082, 405] width 972 height 717
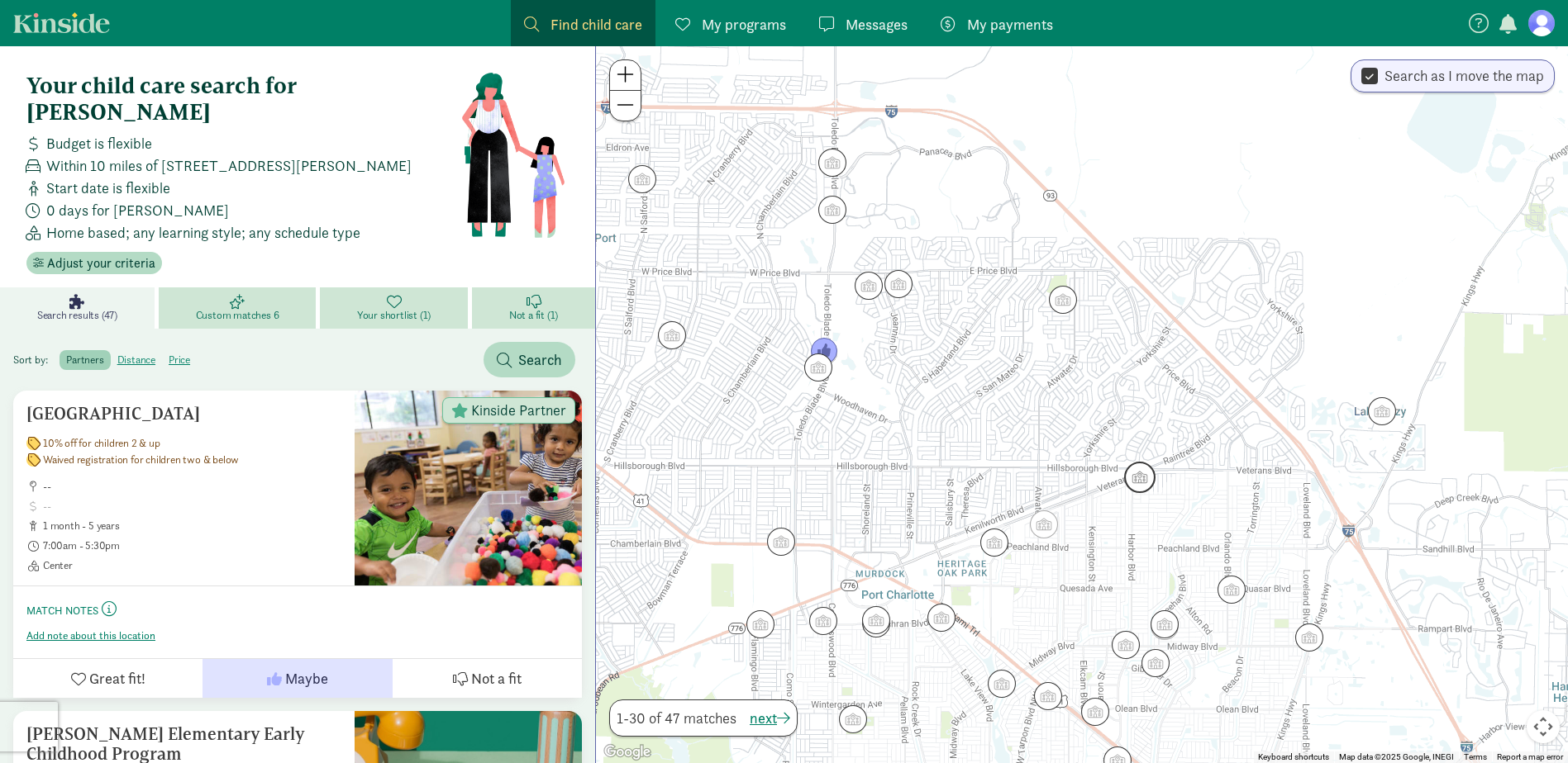
click at [1138, 473] on img "Click to see details" at bounding box center [1139, 478] width 32 height 32
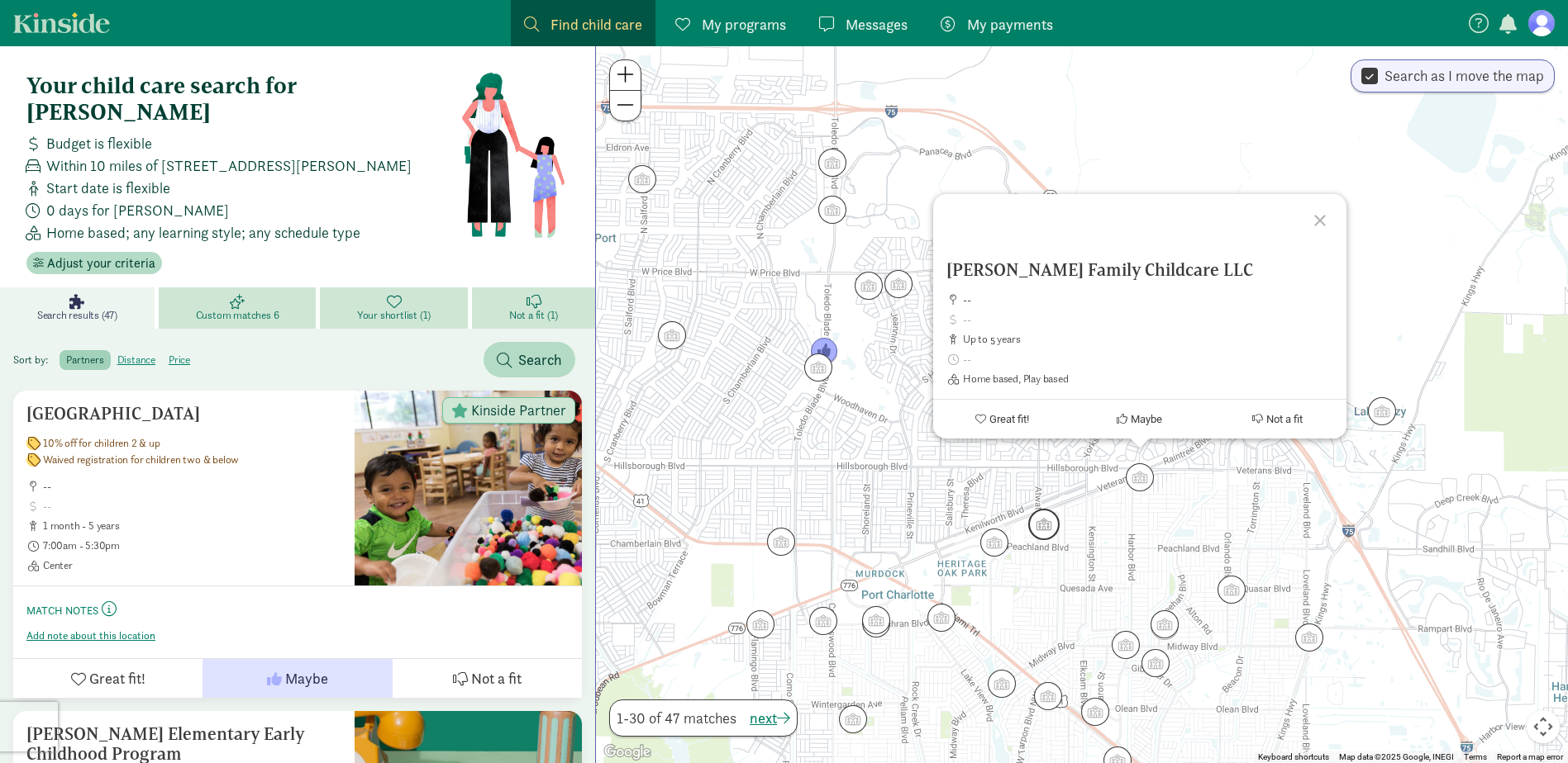
click at [1054, 523] on img "Click to see details" at bounding box center [1044, 525] width 32 height 32
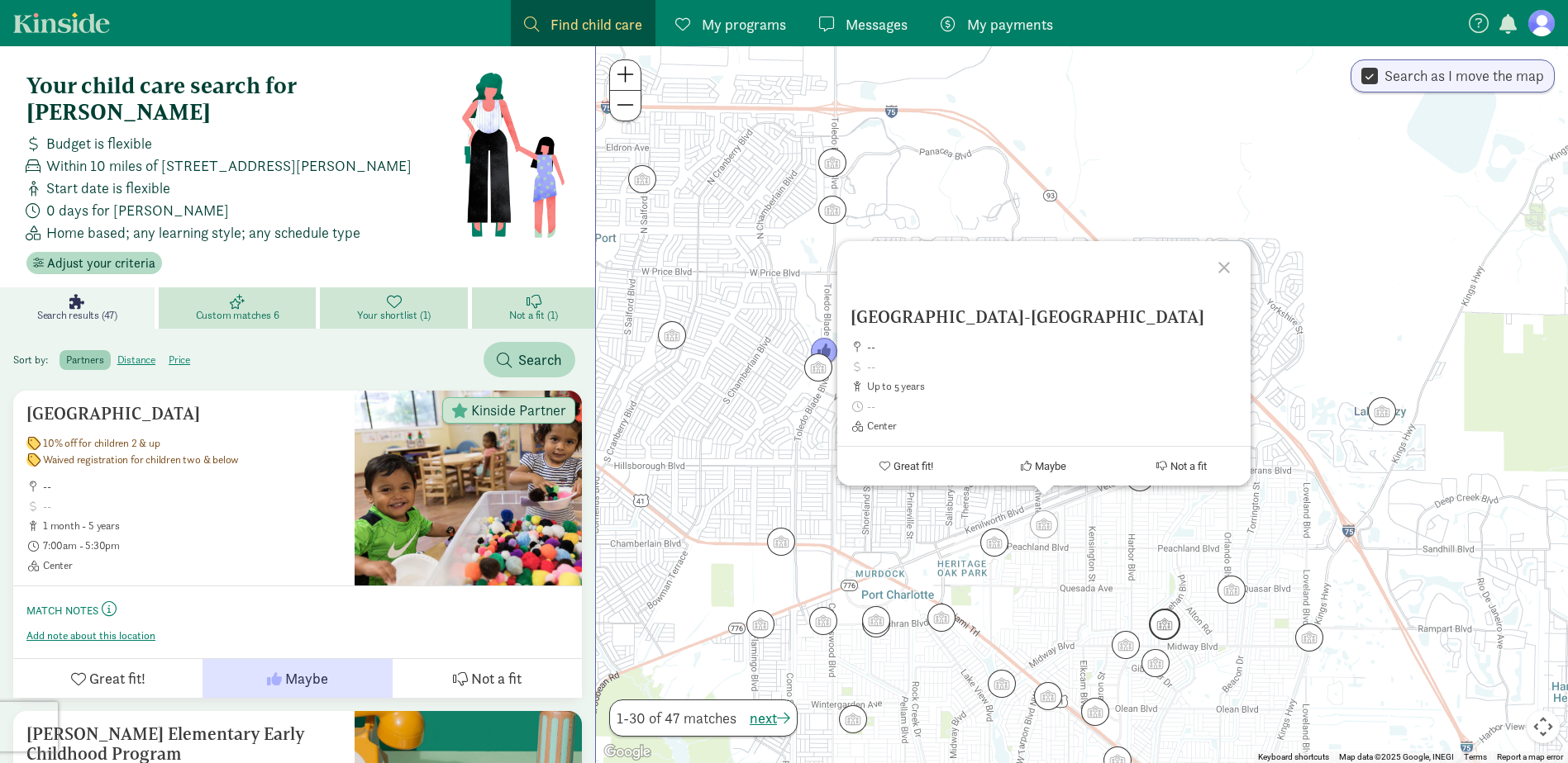
click at [1165, 627] on img "Click to see details" at bounding box center [1165, 624] width 32 height 32
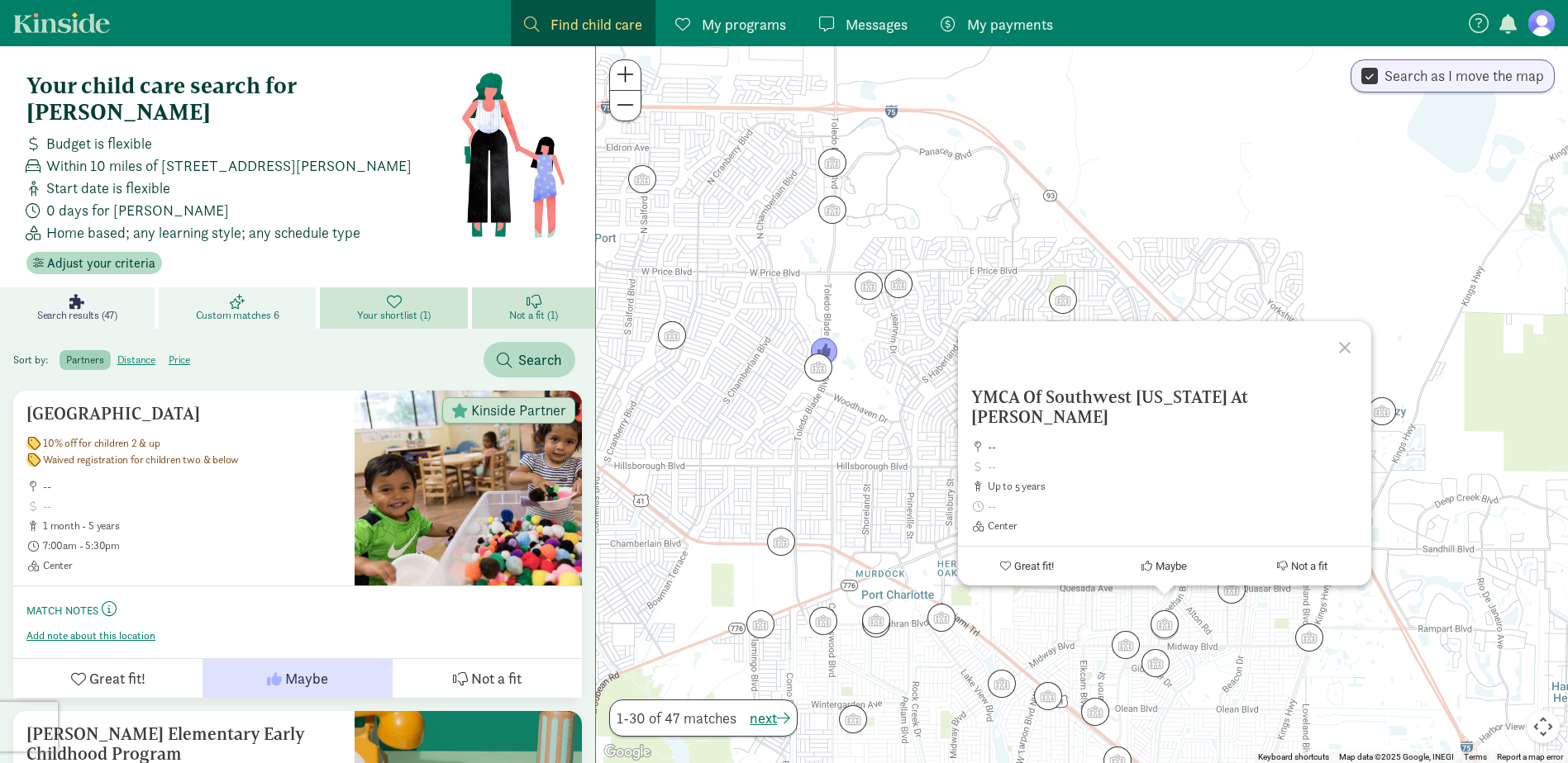
click at [211, 288] on link "Custom matches 6" at bounding box center [239, 309] width 161 height 42
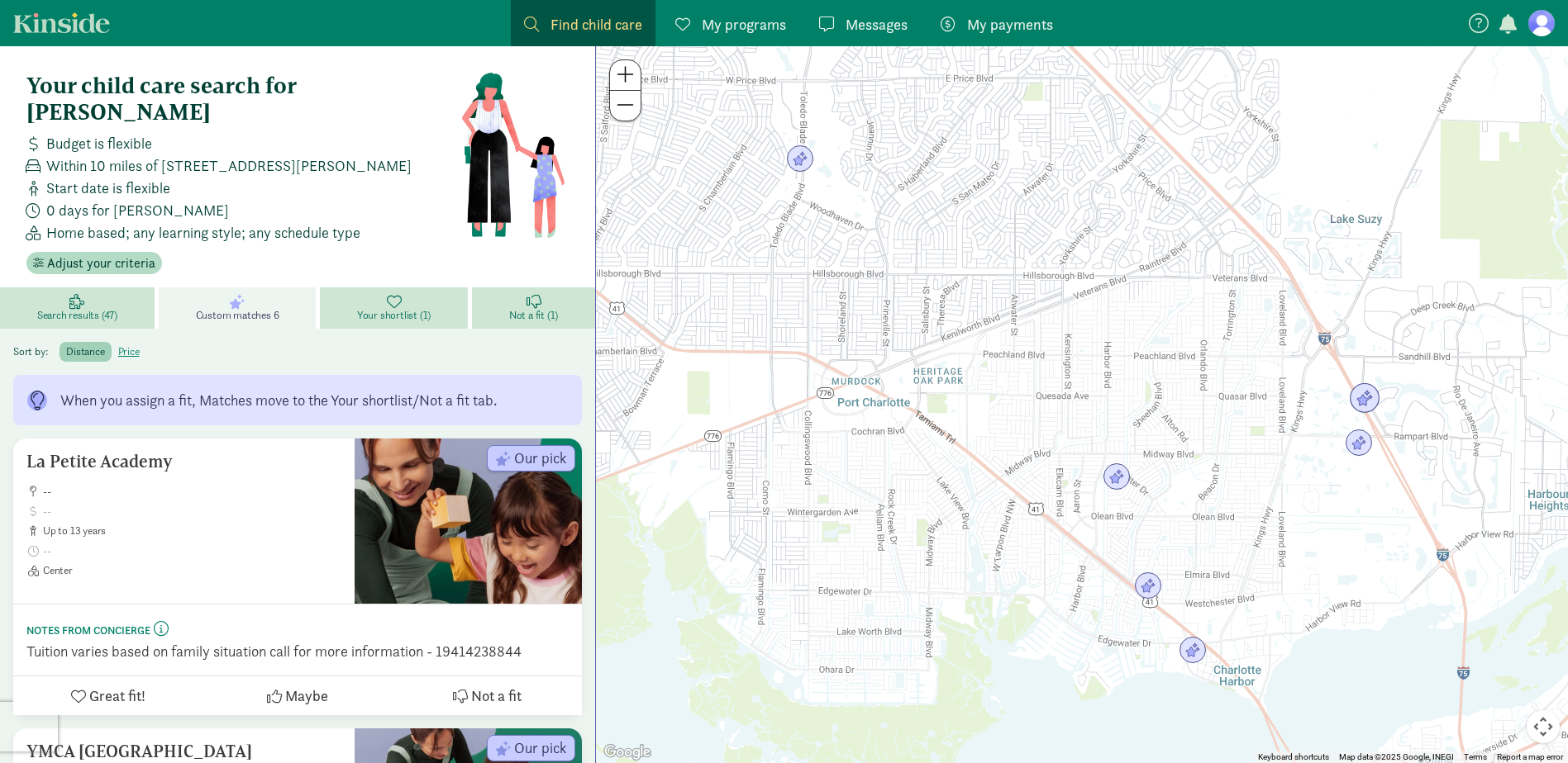
click at [1361, 398] on img "Click to see details" at bounding box center [1365, 399] width 32 height 32
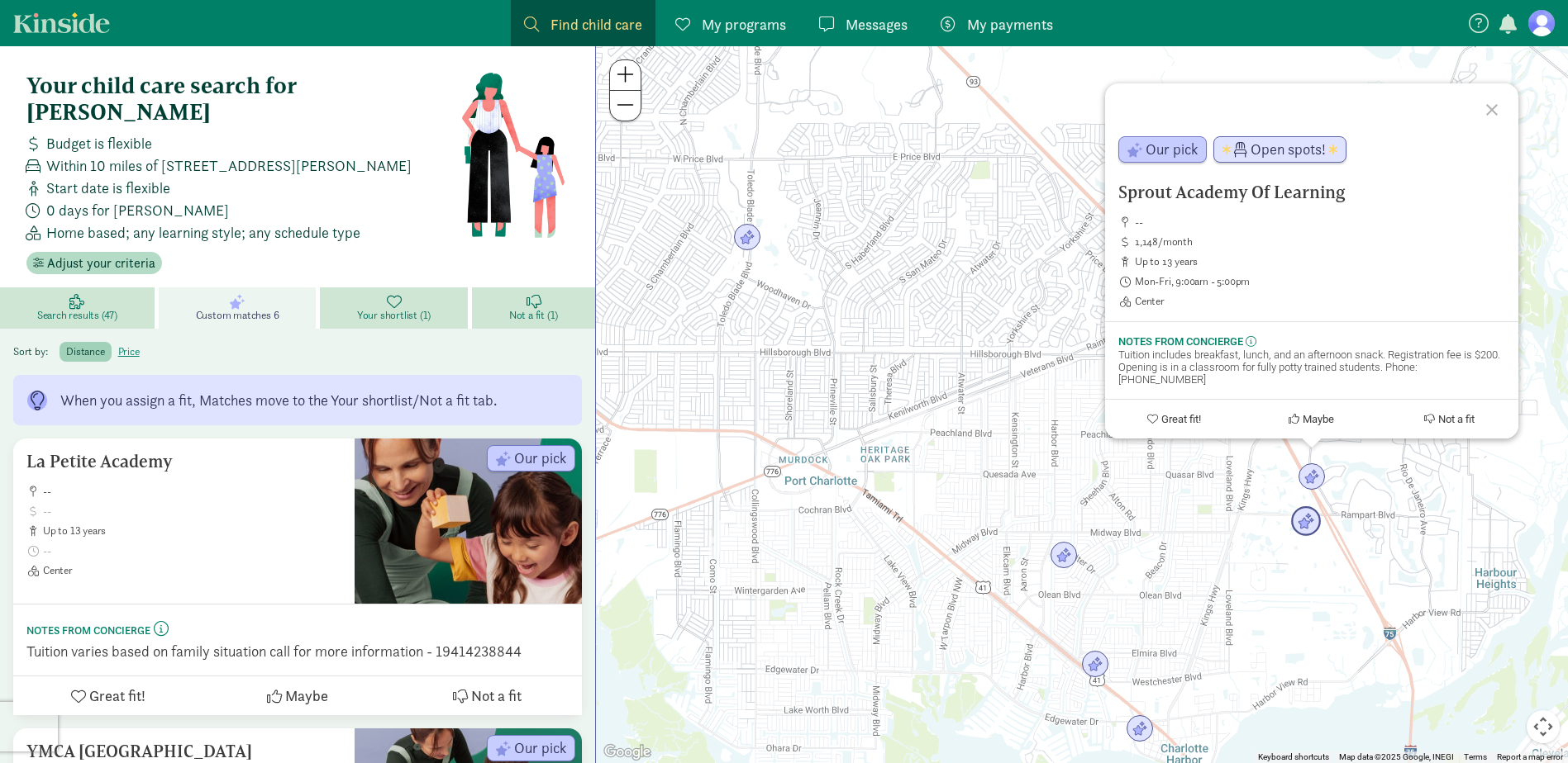
click at [1296, 526] on img "Click to see details" at bounding box center [1306, 523] width 32 height 32
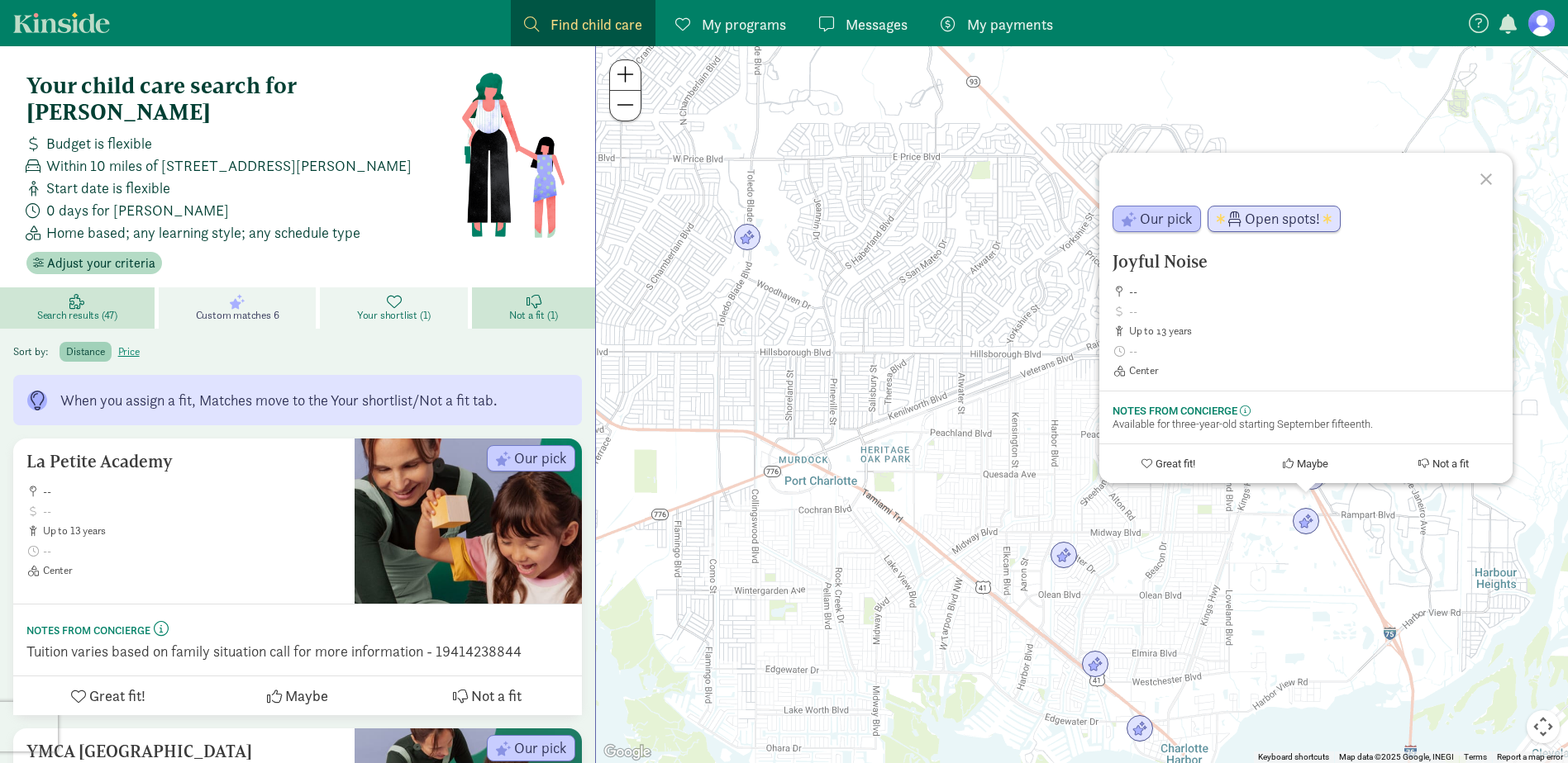
click at [361, 288] on link "Your shortlist (1)" at bounding box center [396, 309] width 152 height 42
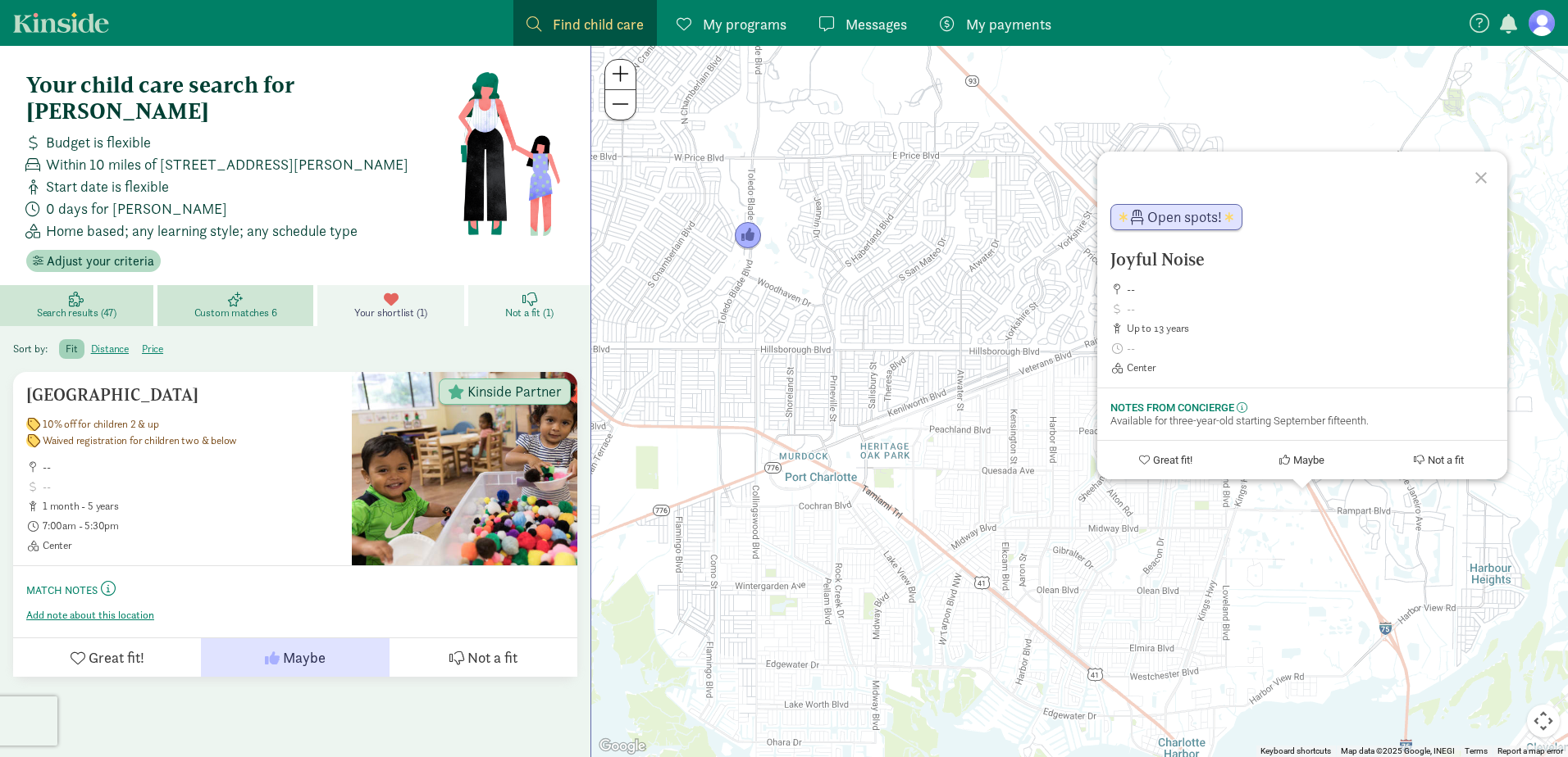
click at [518, 306] on span "Not a fit (1)" at bounding box center [529, 312] width 48 height 13
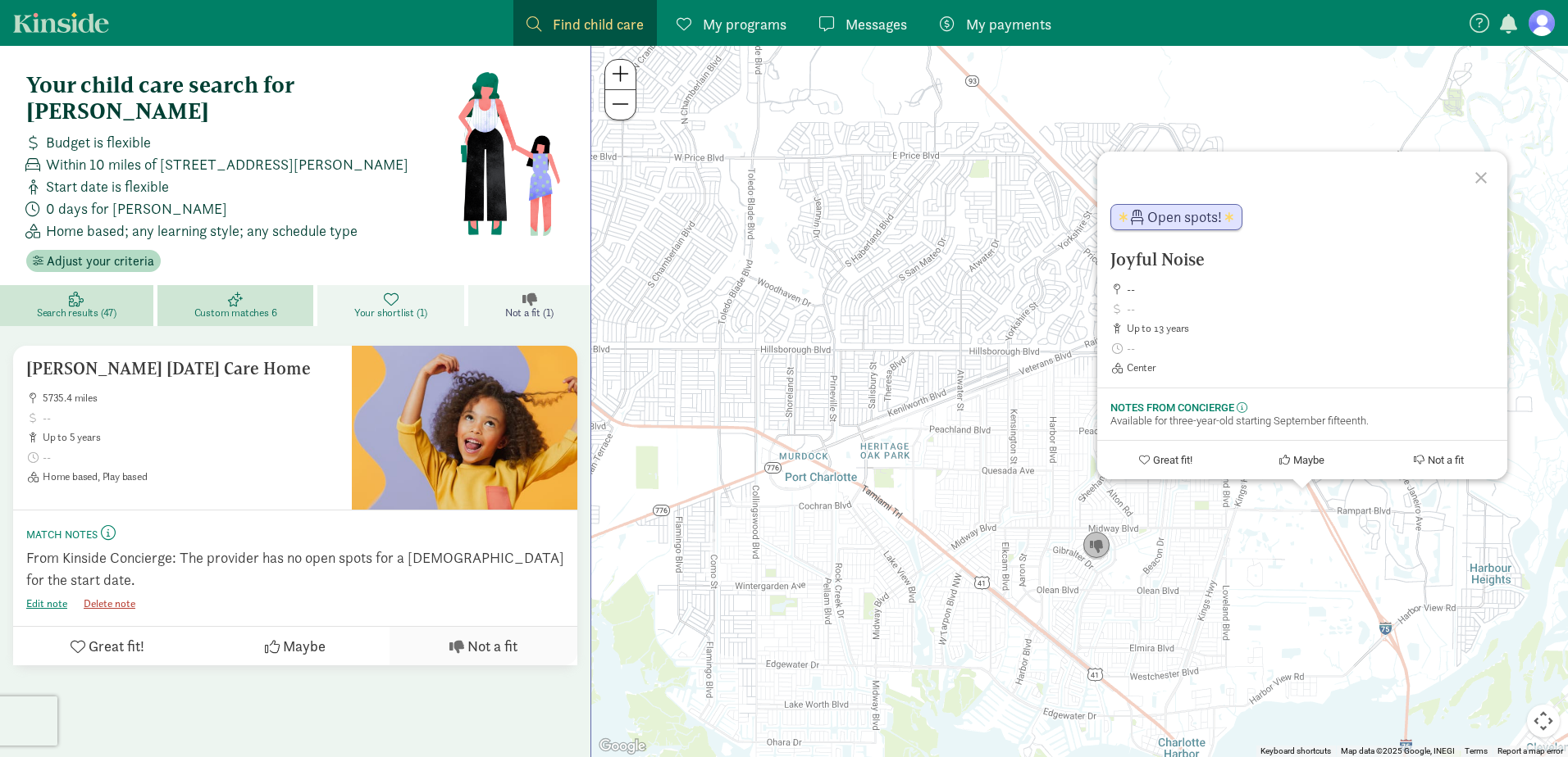
click at [412, 306] on span "Your shortlist (1)" at bounding box center [391, 312] width 73 height 13
